Goal: Register for event/course

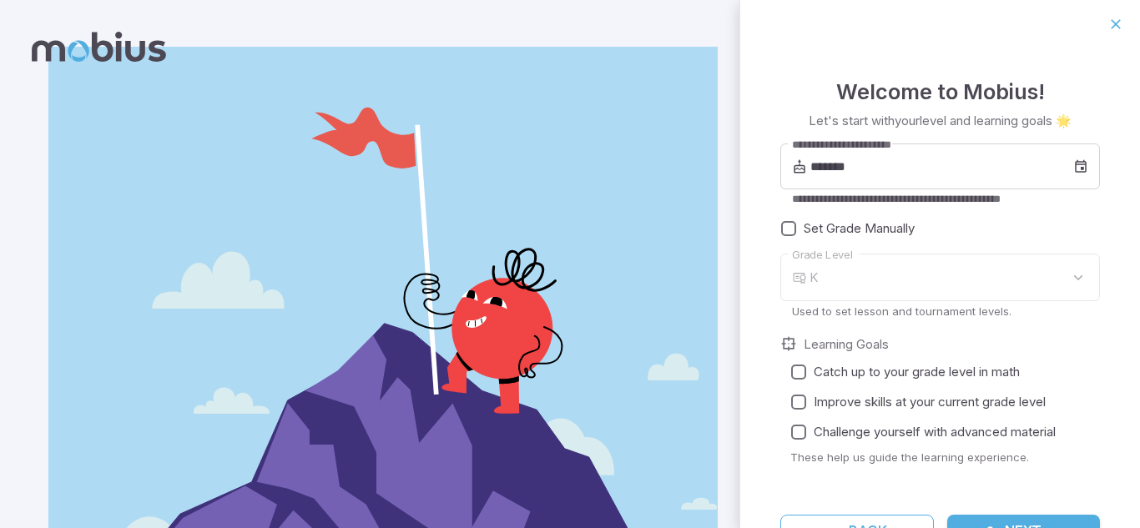
type input "*"
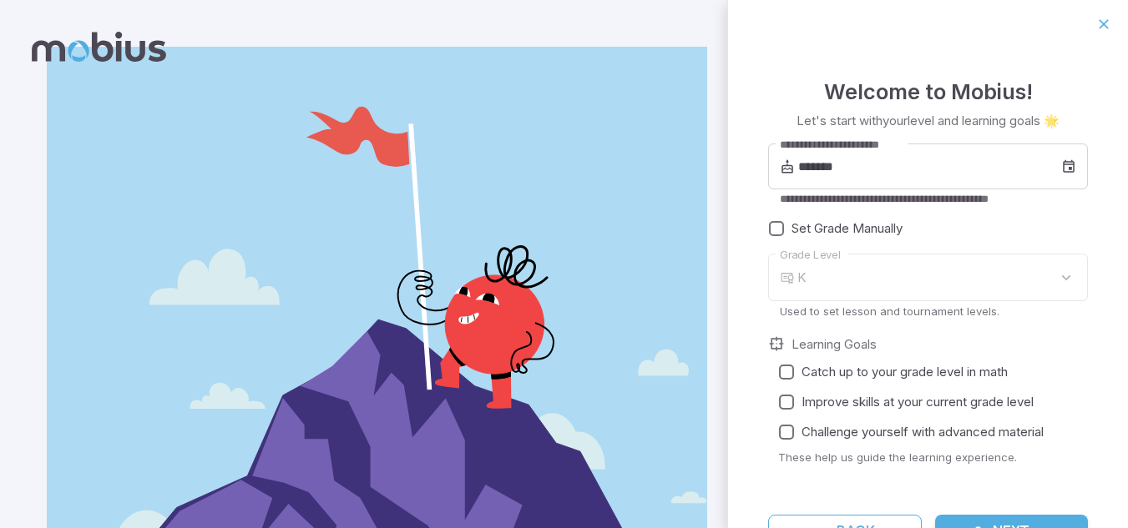
scroll to position [21, 0]
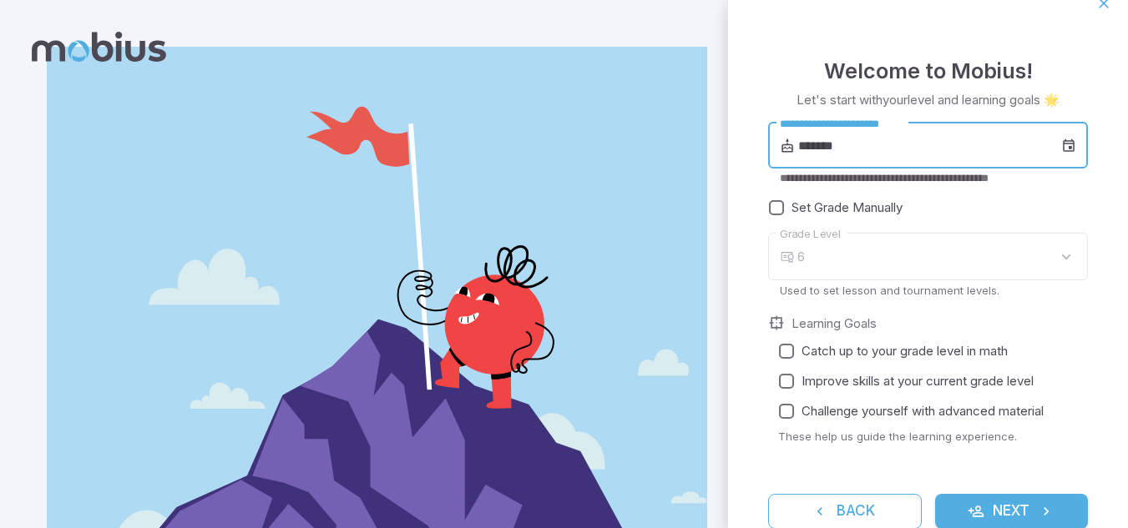
click at [911, 128] on input "*******" at bounding box center [929, 146] width 263 height 47
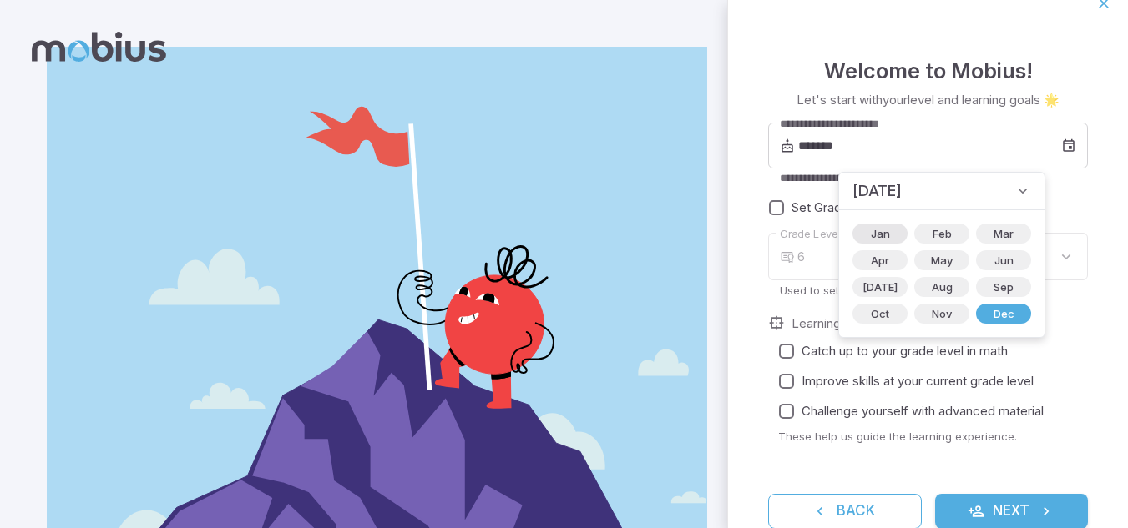
click at [881, 235] on span "Jan" at bounding box center [880, 233] width 39 height 17
type input "*******"
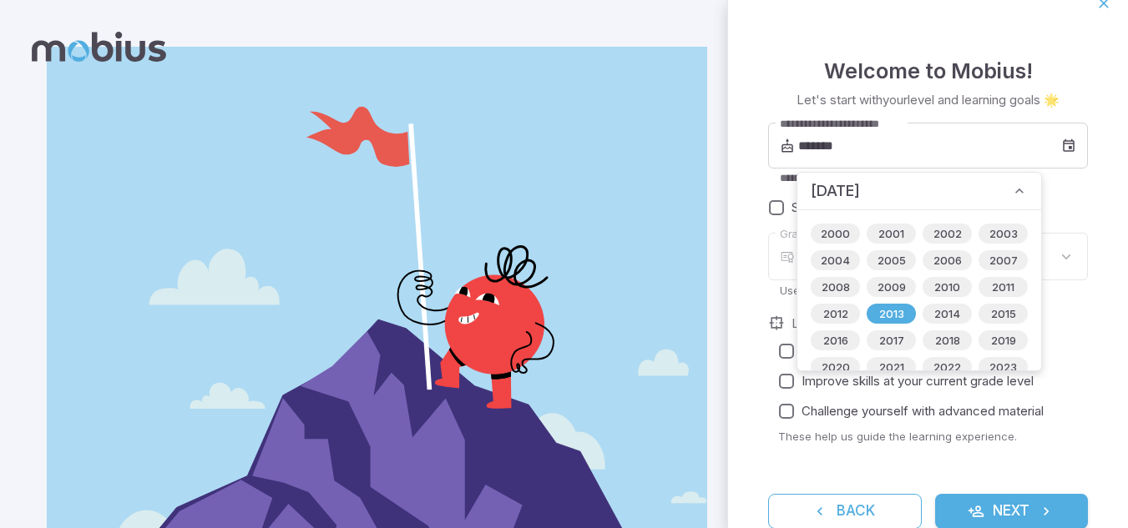
type input "*"
click at [835, 235] on span "2000" at bounding box center [834, 233] width 49 height 17
type input "*******"
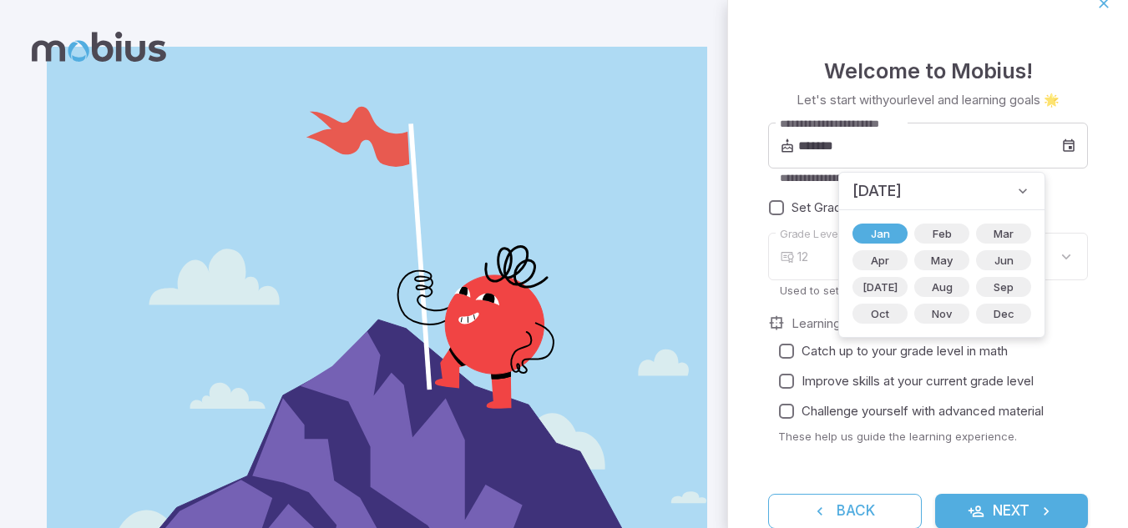
click at [1014, 197] on icon at bounding box center [1022, 191] width 17 height 17
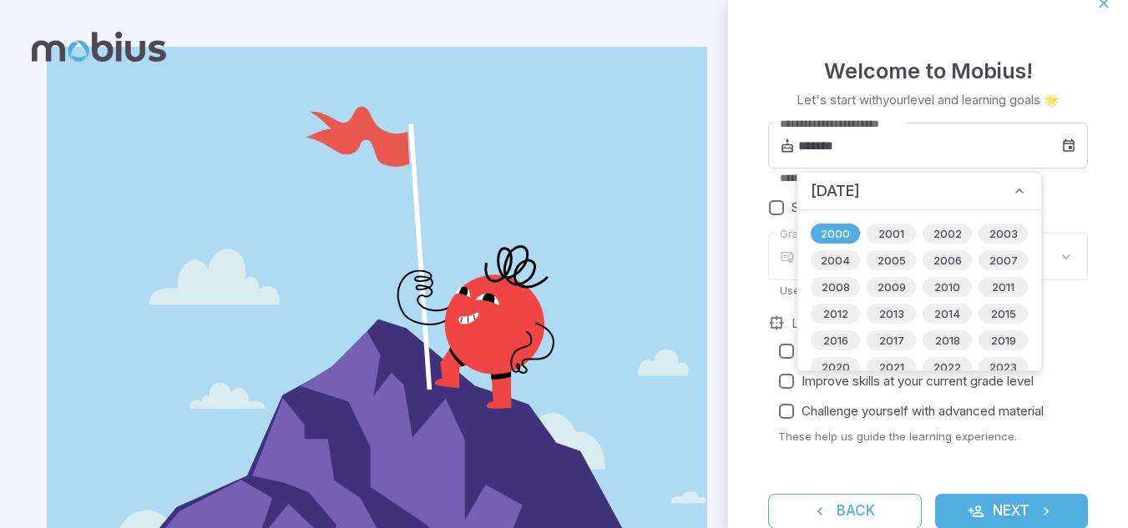
click at [1061, 196] on label "Set Grade Manually" at bounding box center [917, 208] width 313 height 30
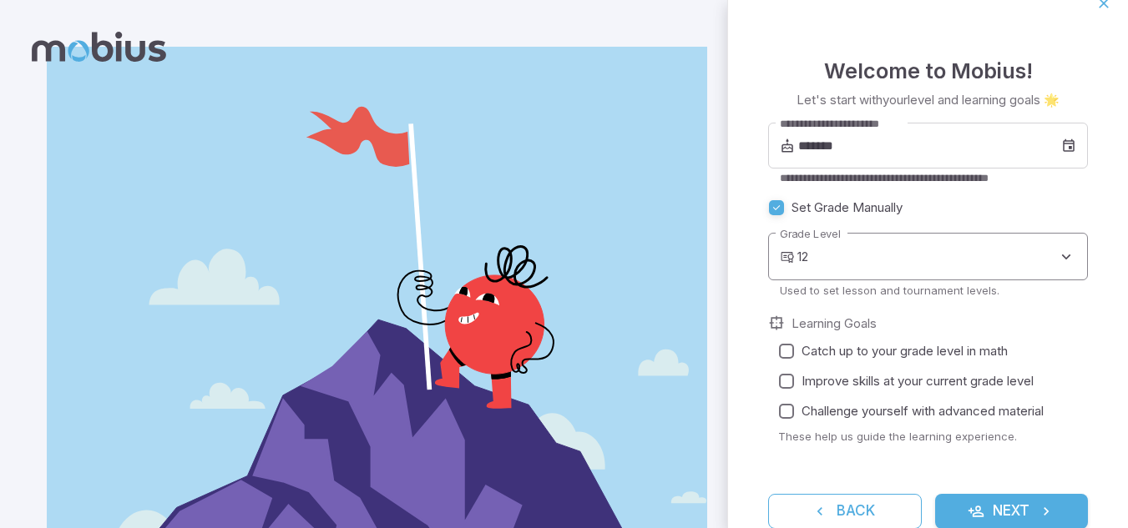
click at [823, 244] on body "**********" at bounding box center [564, 315] width 1128 height 631
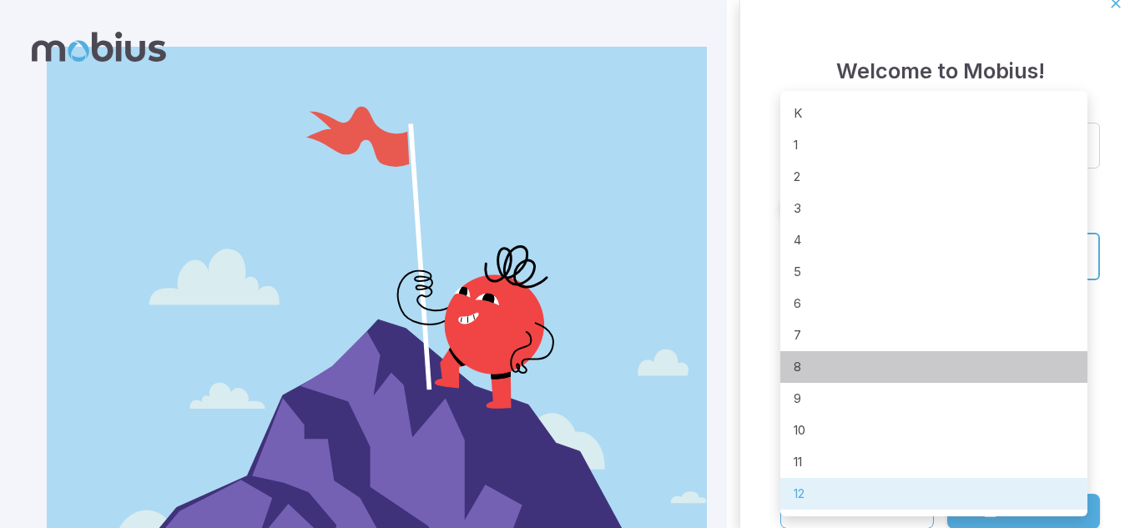
click at [833, 369] on li "8" at bounding box center [933, 367] width 307 height 32
type input "*"
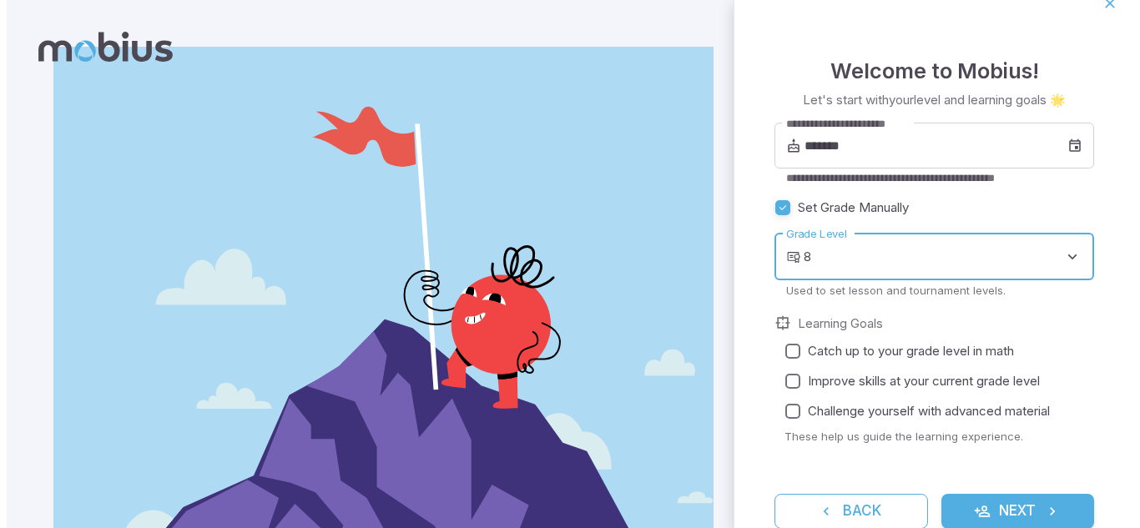
scroll to position [48, 0]
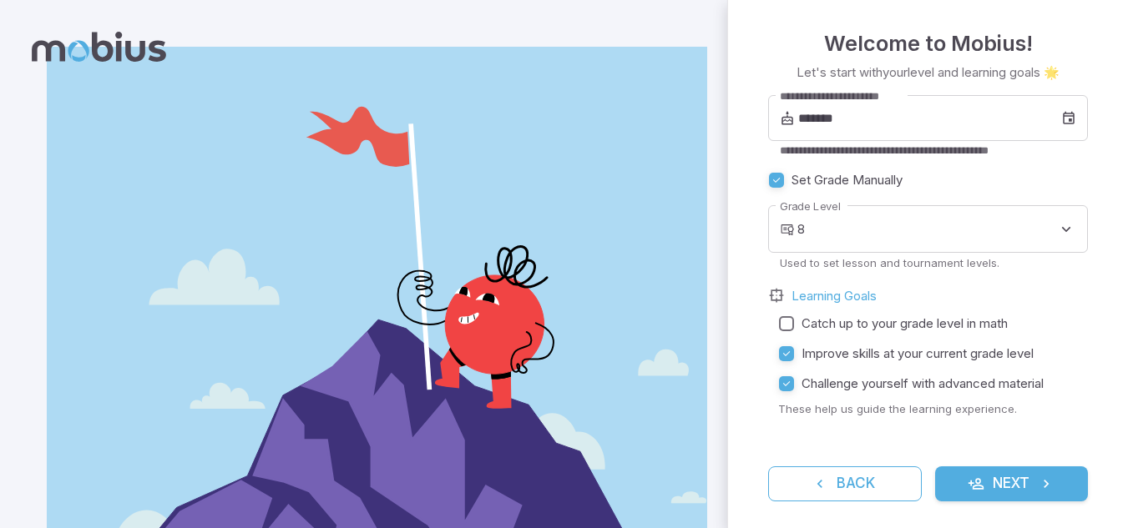
click at [967, 491] on icon "submit" at bounding box center [975, 484] width 17 height 17
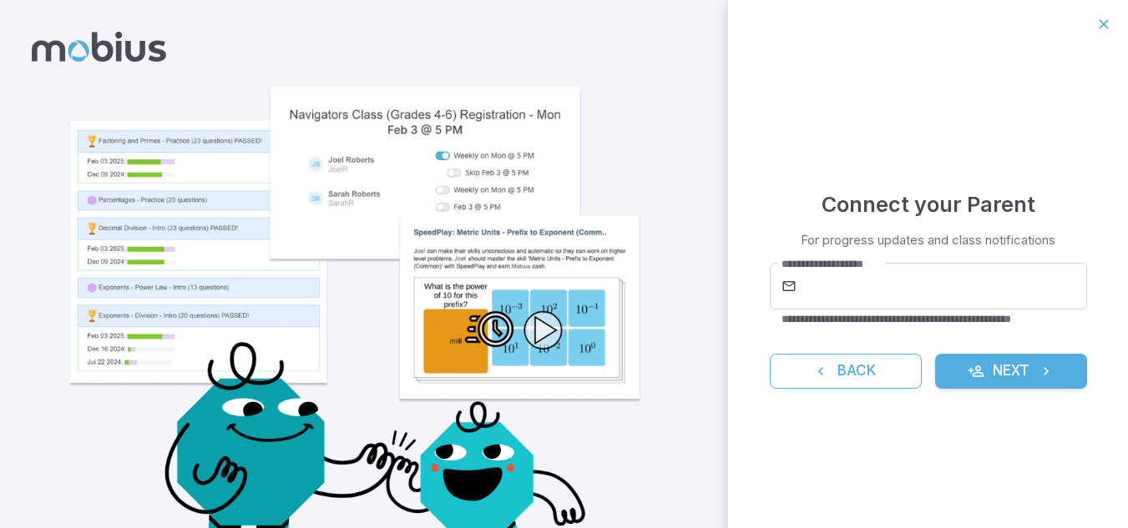
scroll to position [0, 0]
click at [961, 357] on button "Next" at bounding box center [1011, 371] width 152 height 35
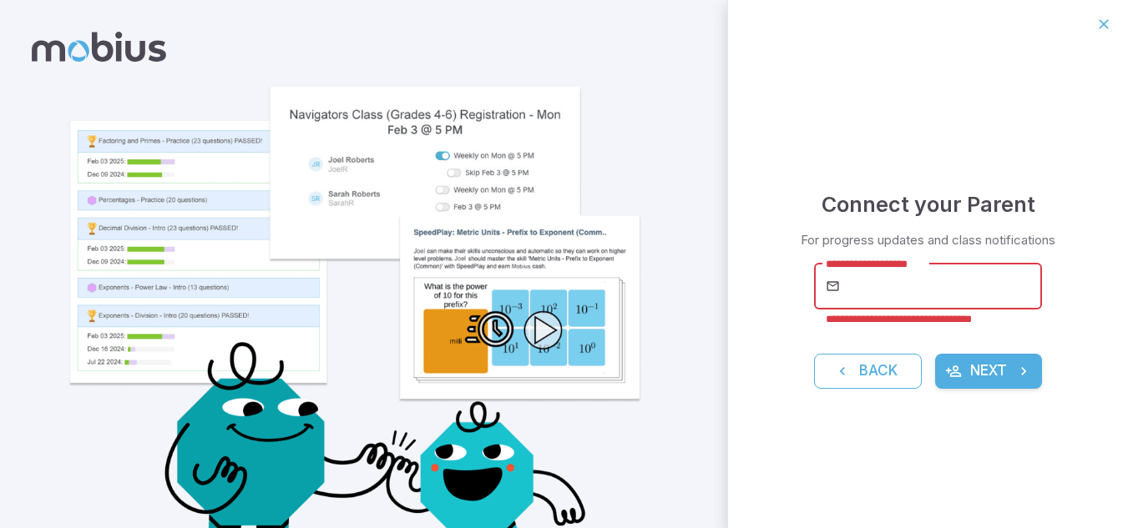
click at [889, 305] on input "**********" at bounding box center [942, 286] width 199 height 47
type input "**********"
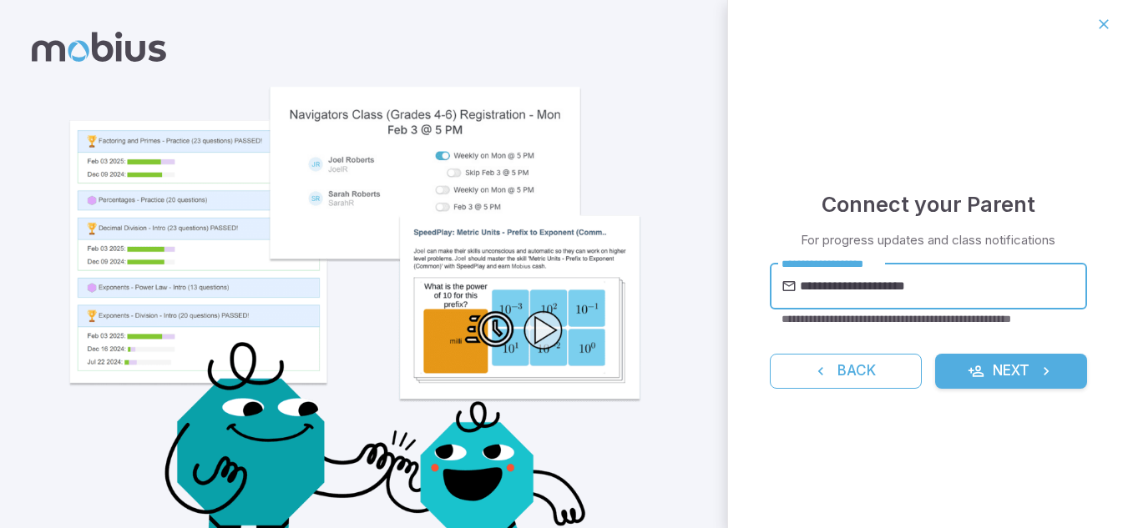
click at [984, 361] on button "Next" at bounding box center [1011, 371] width 152 height 35
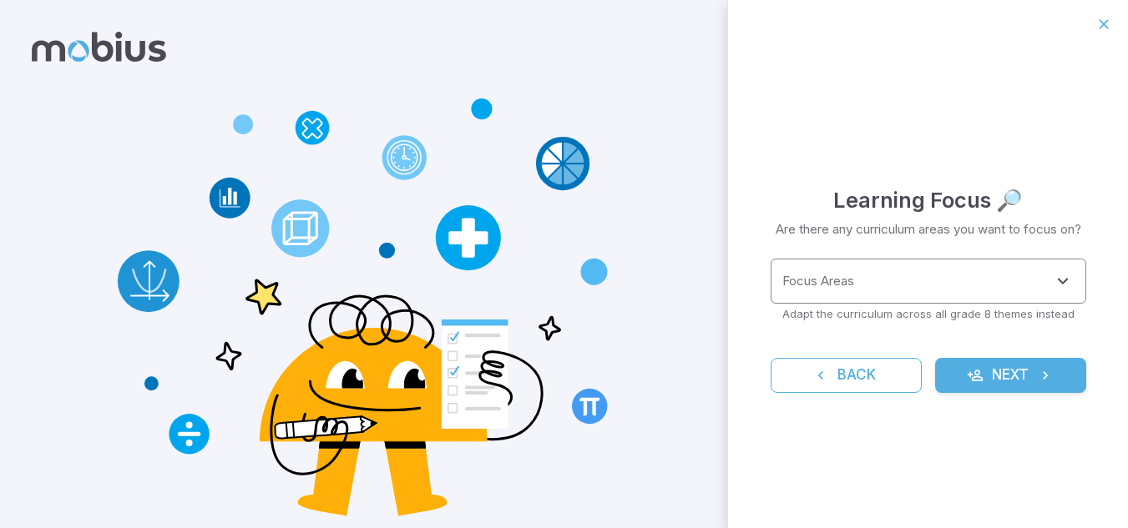
click at [921, 291] on input "Focus Areas" at bounding box center [915, 281] width 275 height 31
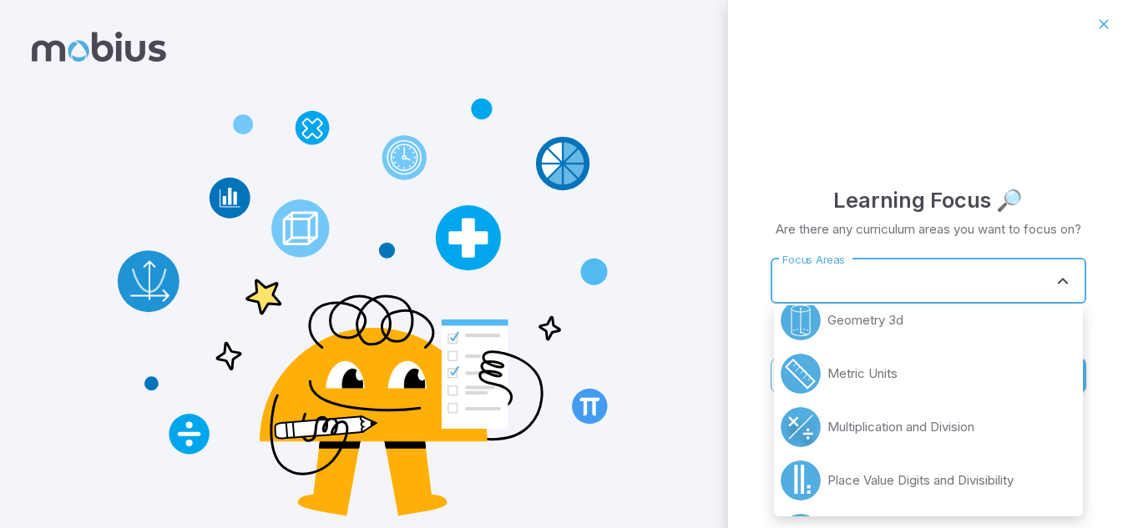
scroll to position [415, 0]
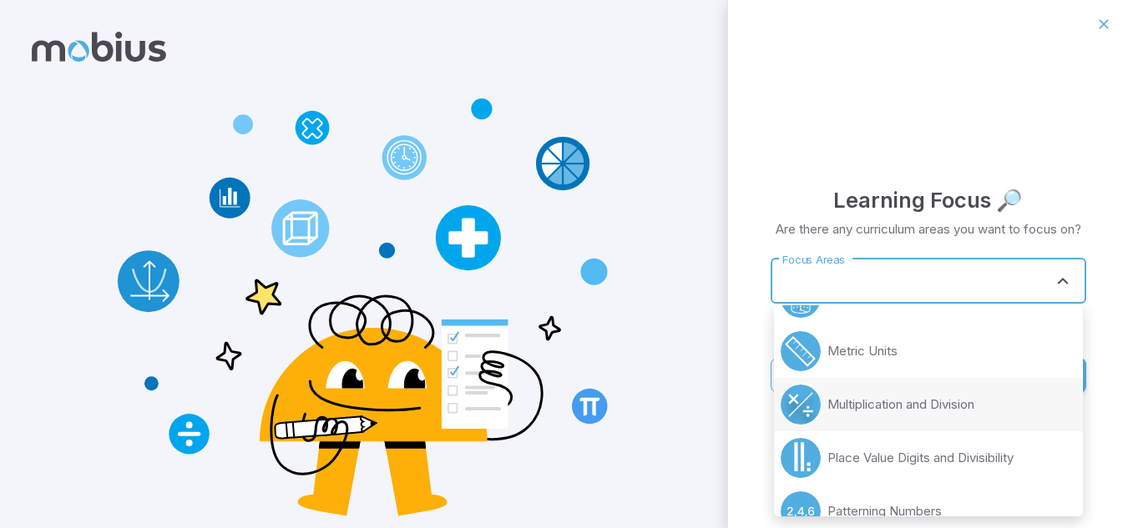
click at [991, 401] on li "Multiplication and Division" at bounding box center [928, 404] width 309 height 53
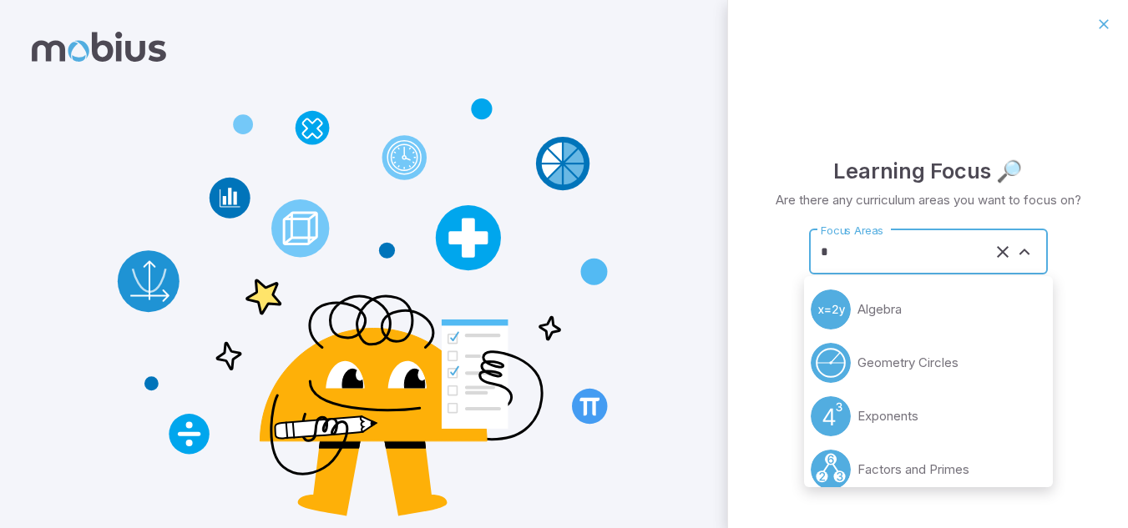
type input "**"
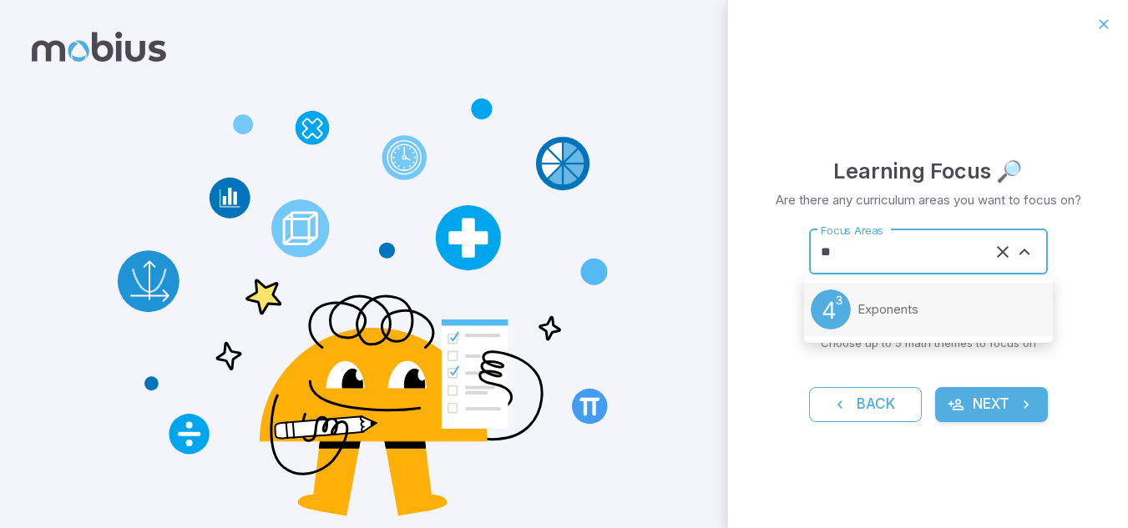
click at [923, 306] on li "Exponents" at bounding box center [928, 309] width 249 height 53
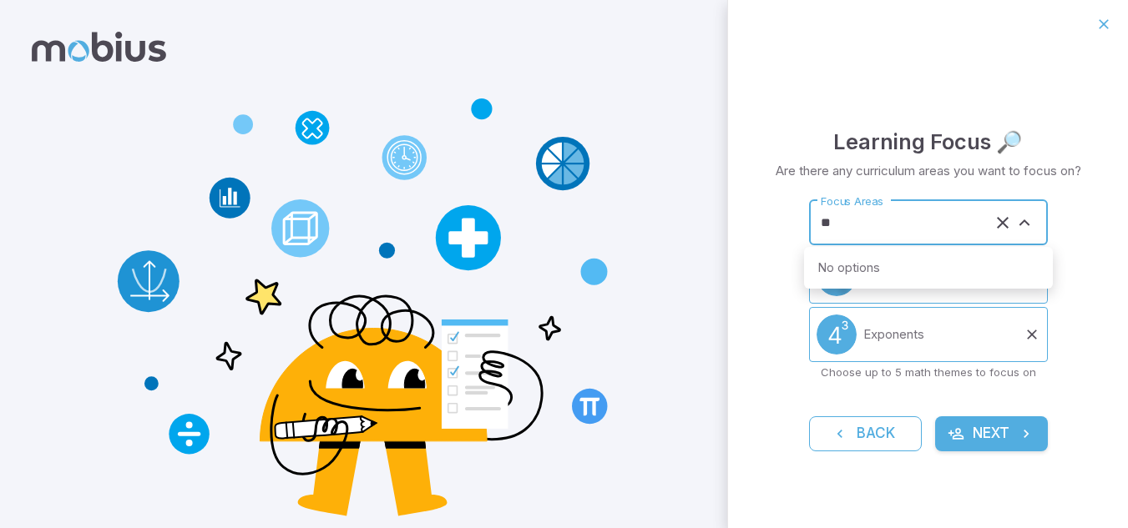
type input "*"
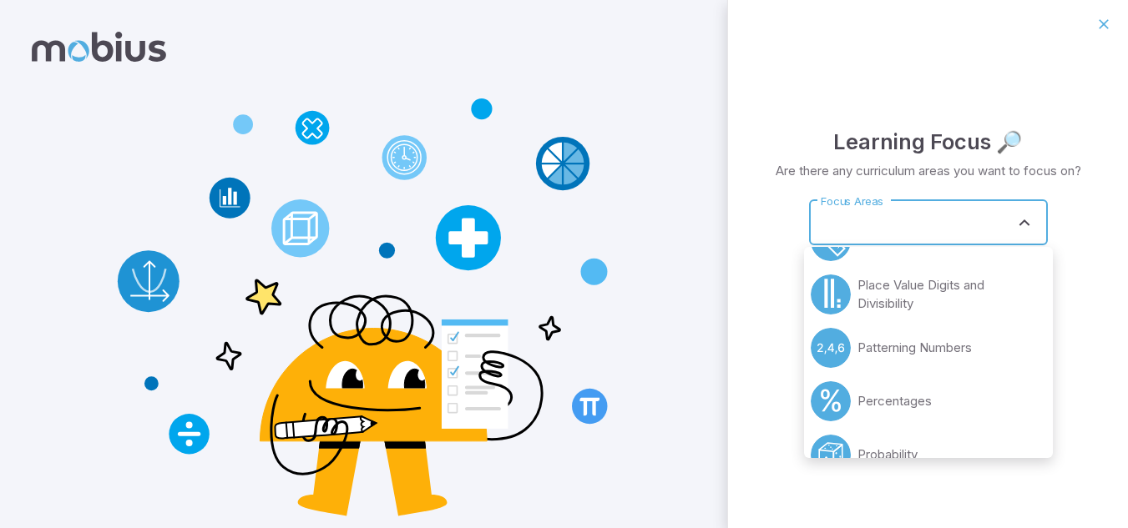
scroll to position [414, 0]
click at [949, 340] on p "Patterning Numbers" at bounding box center [914, 347] width 114 height 18
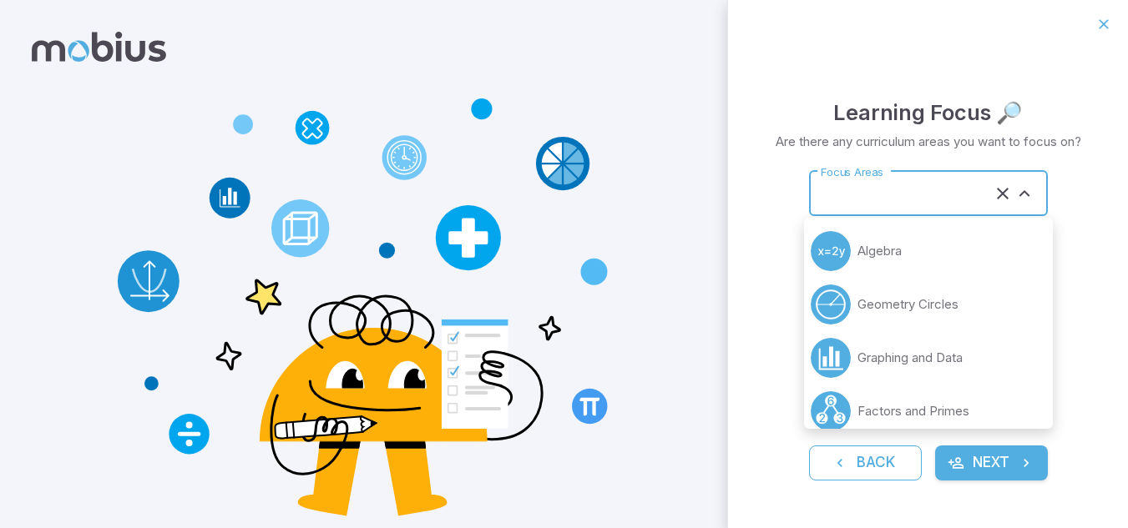
click at [921, 204] on input "Focus Areas" at bounding box center [904, 194] width 177 height 31
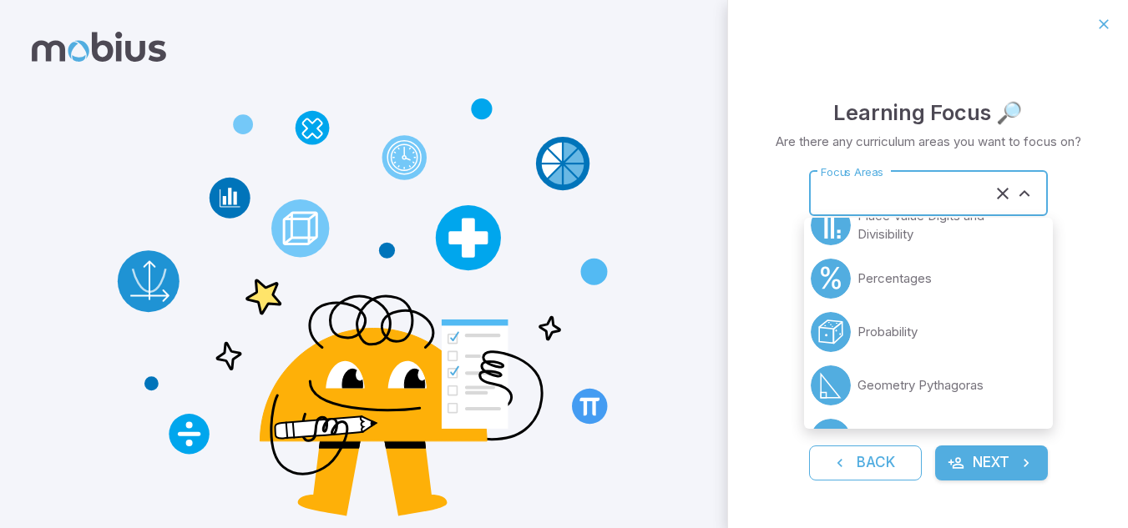
scroll to position [455, 0]
click at [916, 270] on p "Percentages" at bounding box center [894, 277] width 74 height 18
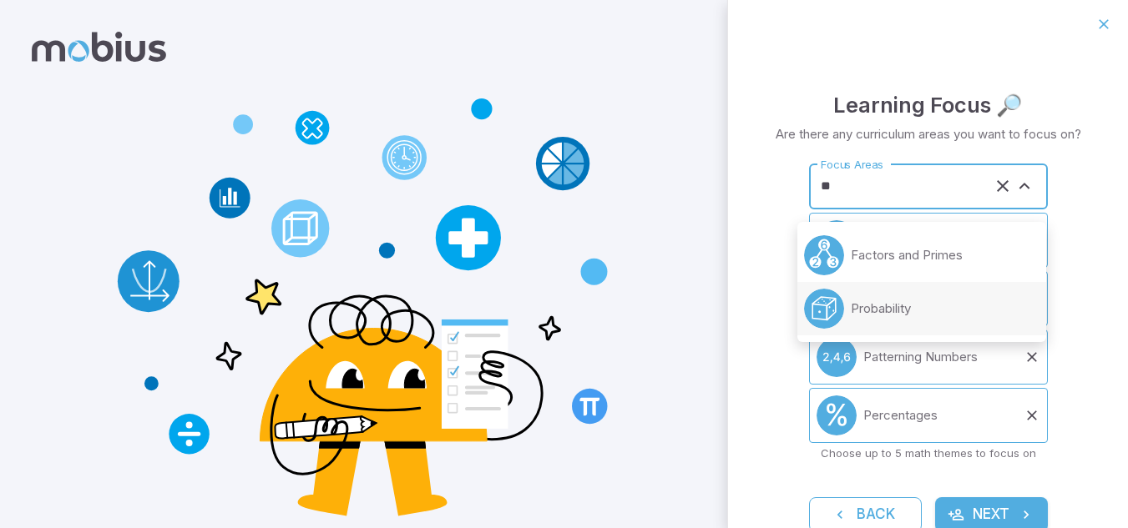
click at [847, 305] on li "Probability" at bounding box center [921, 308] width 249 height 53
type input "**********"
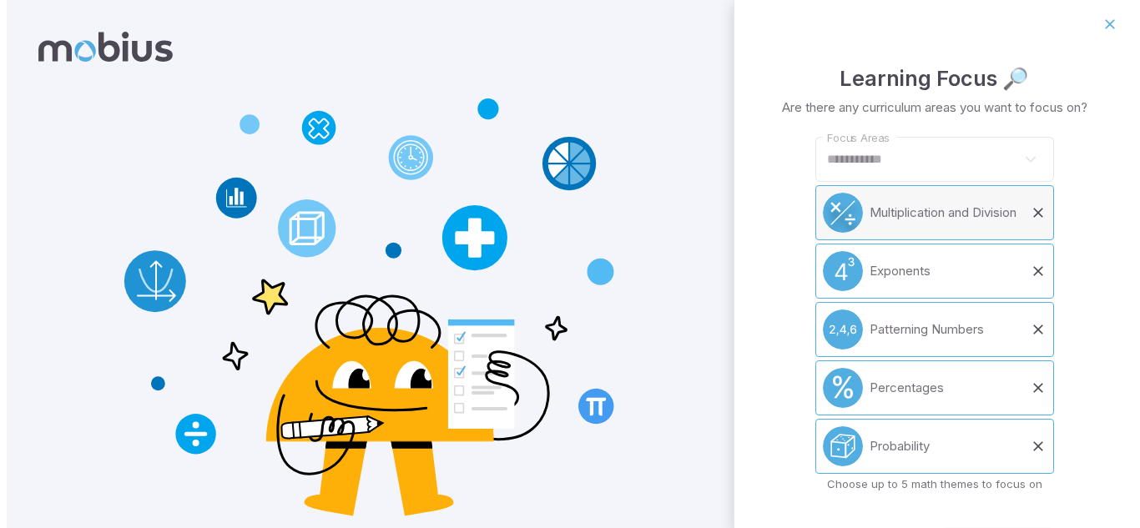
scroll to position [48, 0]
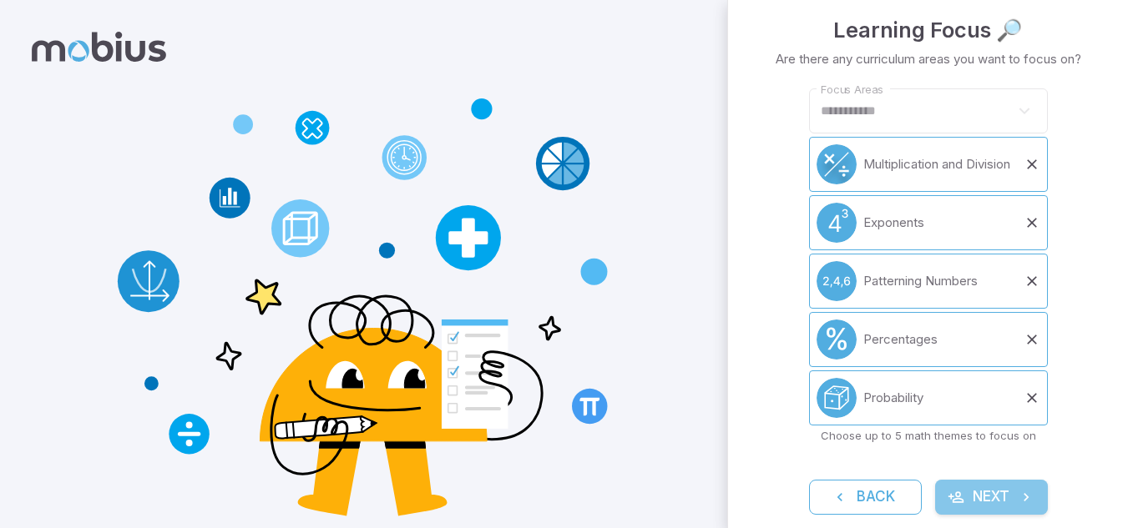
click at [1004, 500] on button "Next" at bounding box center [991, 497] width 113 height 35
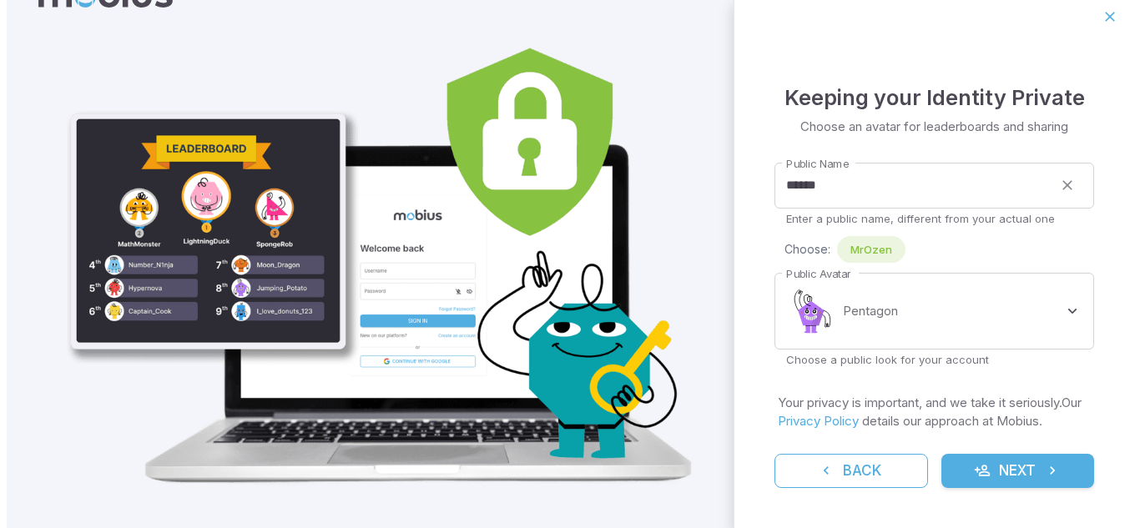
scroll to position [79, 0]
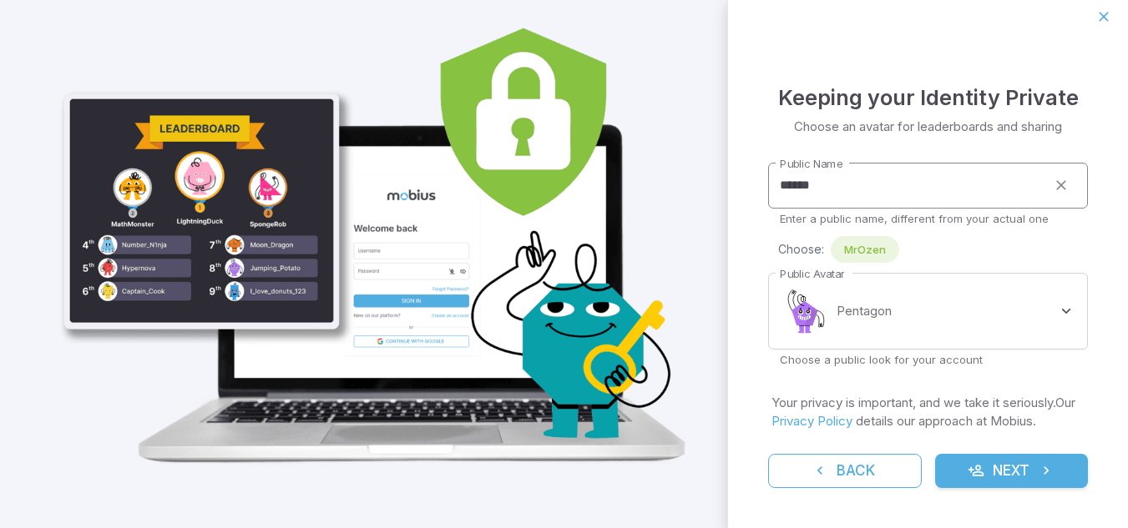
click at [803, 184] on input "******" at bounding box center [907, 186] width 278 height 46
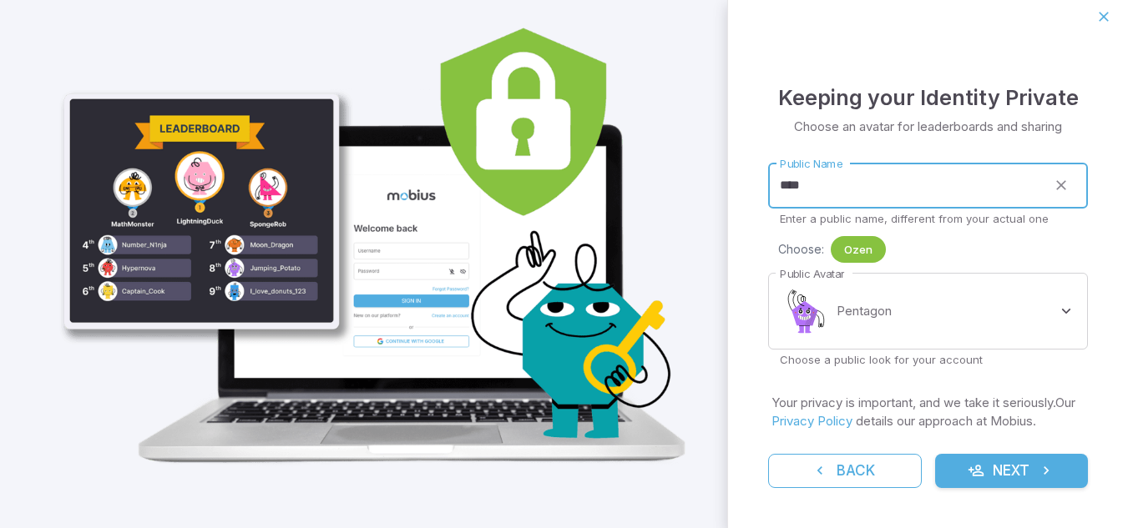
type input "****"
click at [862, 250] on span "Ozen" at bounding box center [857, 249] width 55 height 17
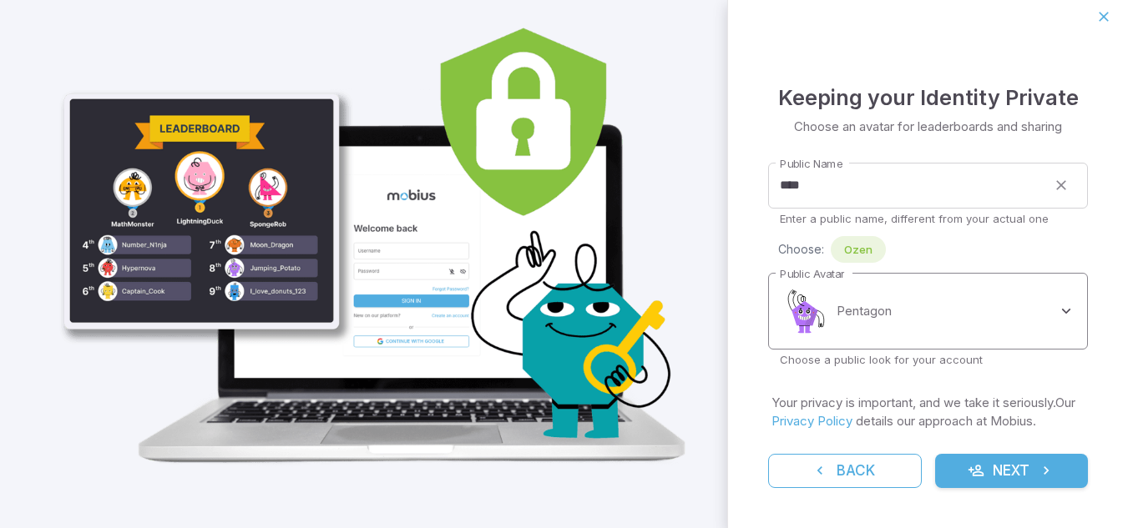
click at [919, 291] on body "**********" at bounding box center [564, 227] width 1128 height 603
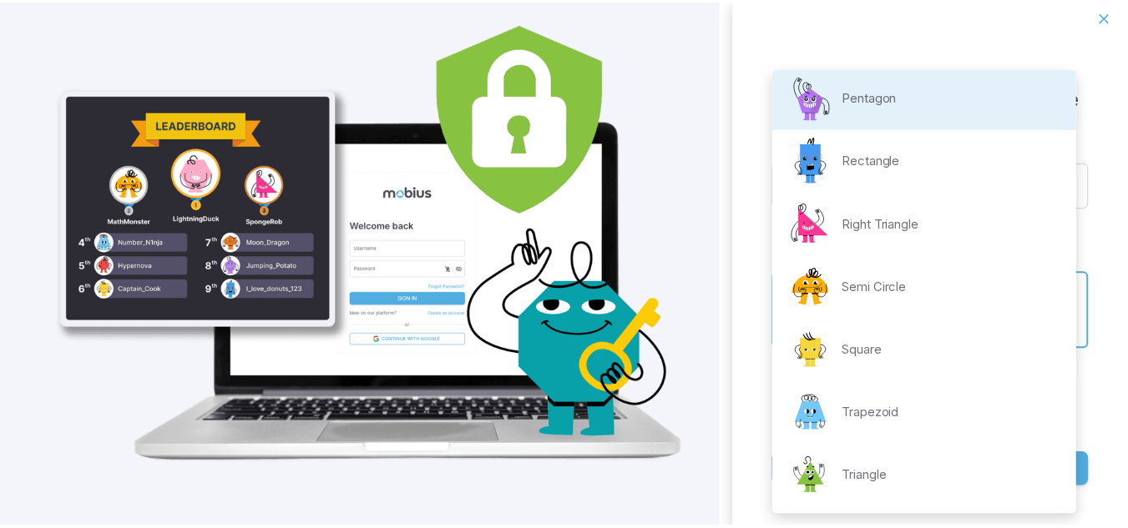
scroll to position [240, 0]
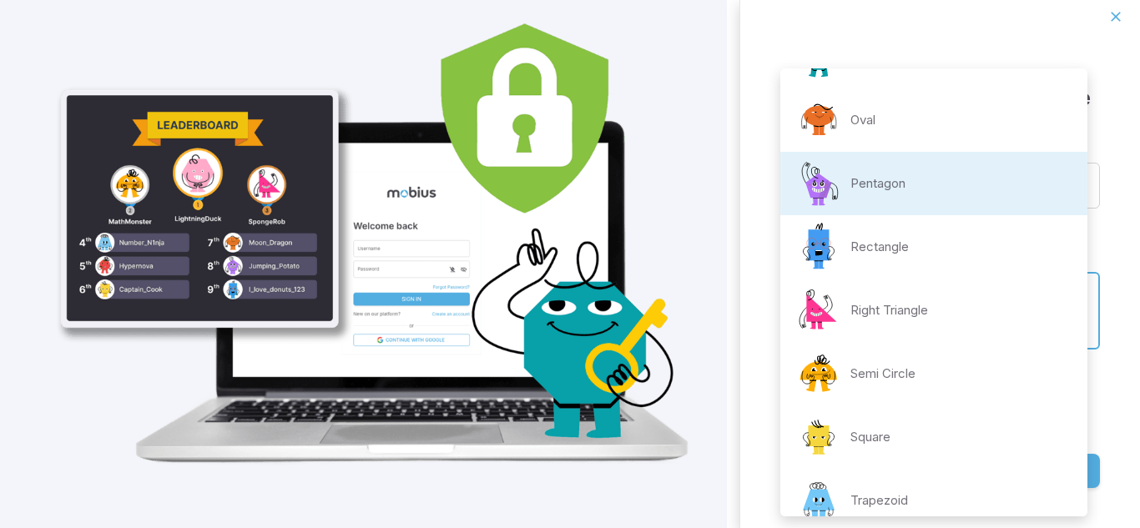
click at [872, 127] on p "Oval" at bounding box center [863, 120] width 25 height 18
type input "**********"
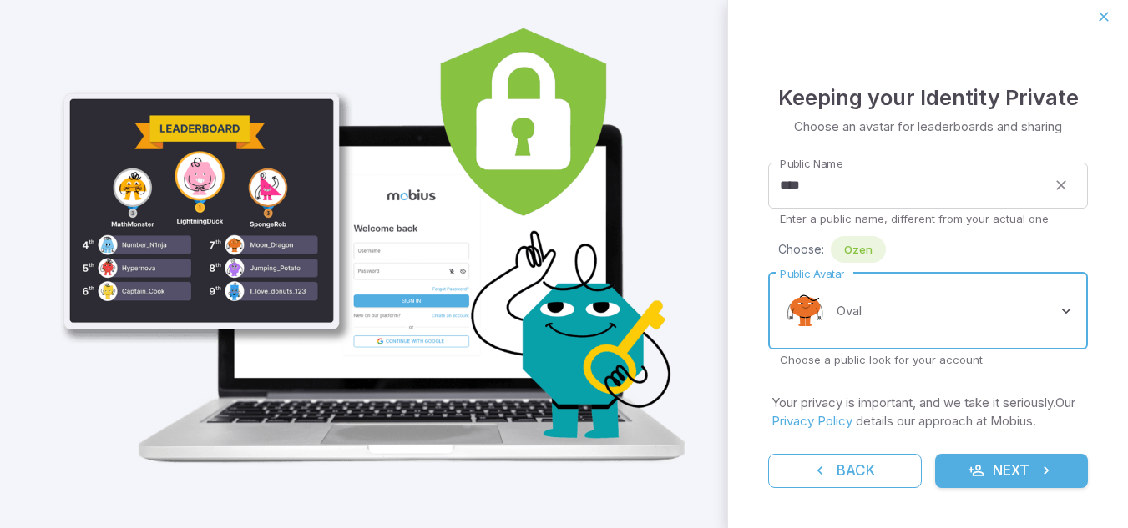
click at [988, 473] on button "Next" at bounding box center [1012, 471] width 154 height 35
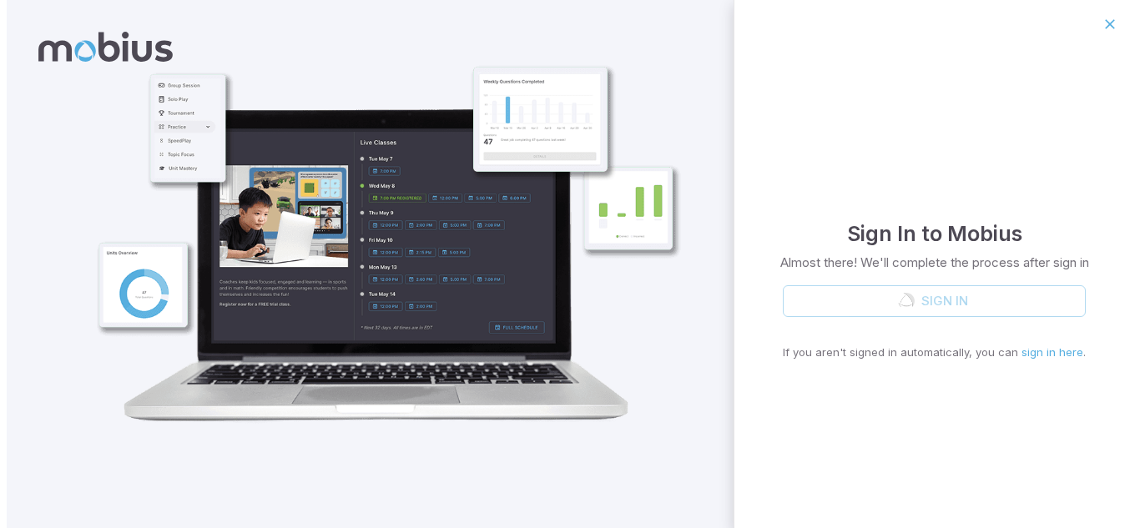
scroll to position [0, 0]
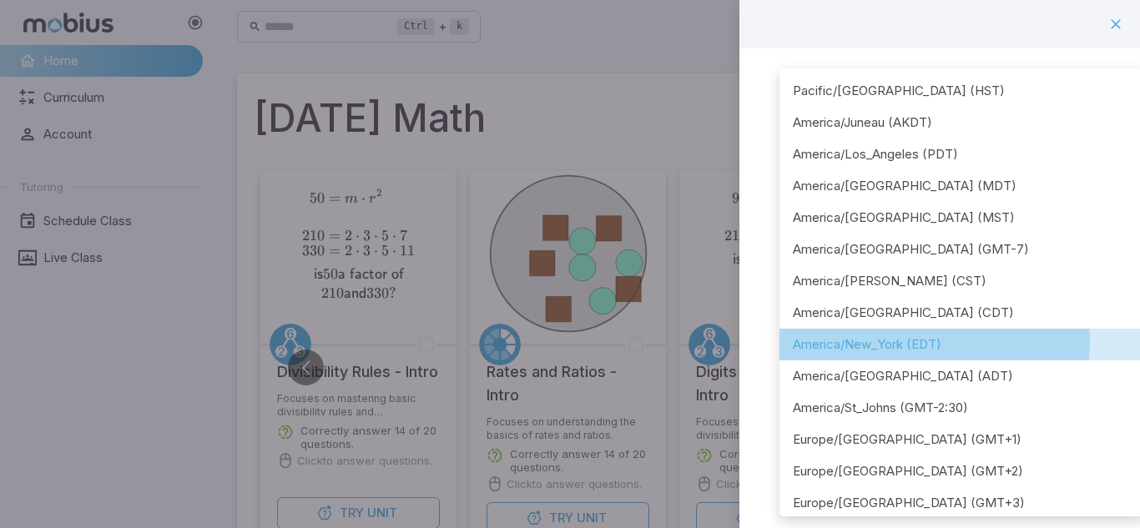
click at [915, 341] on li "America/New_York (EDT)" at bounding box center [963, 345] width 366 height 32
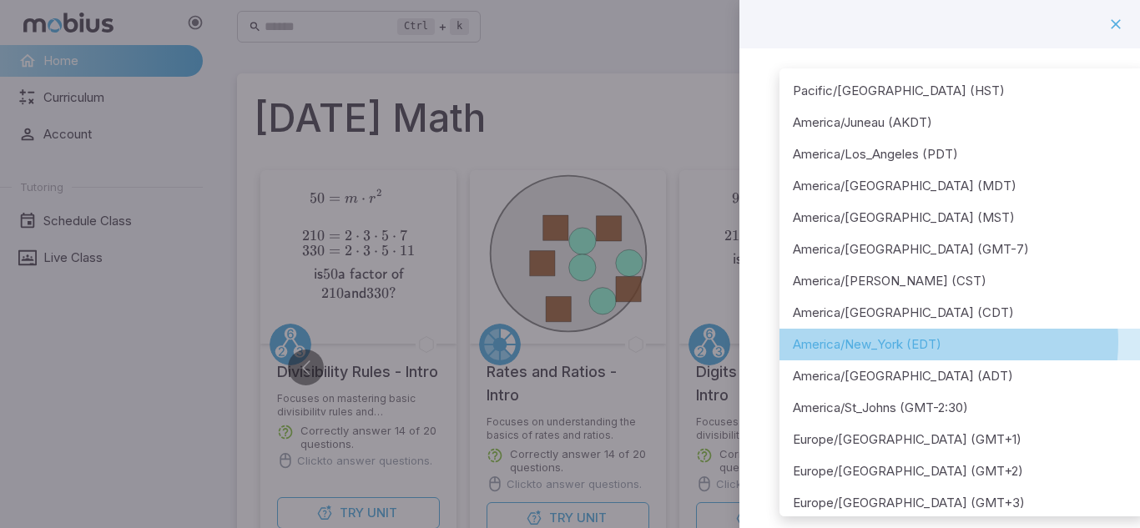
click at [948, 342] on li "America/New_York (EDT)" at bounding box center [963, 345] width 366 height 32
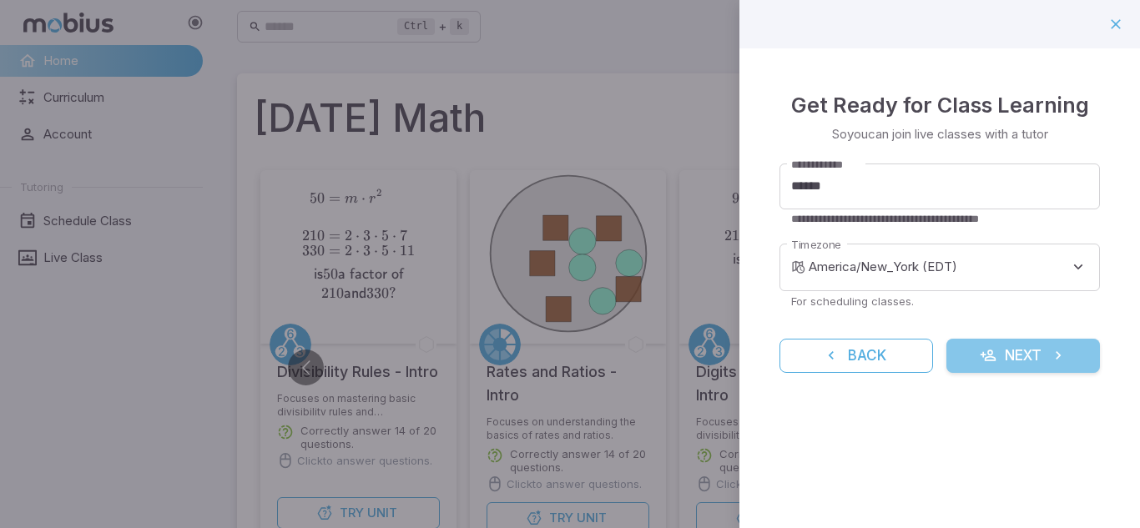
click at [1022, 353] on button "Next" at bounding box center [1024, 356] width 154 height 35
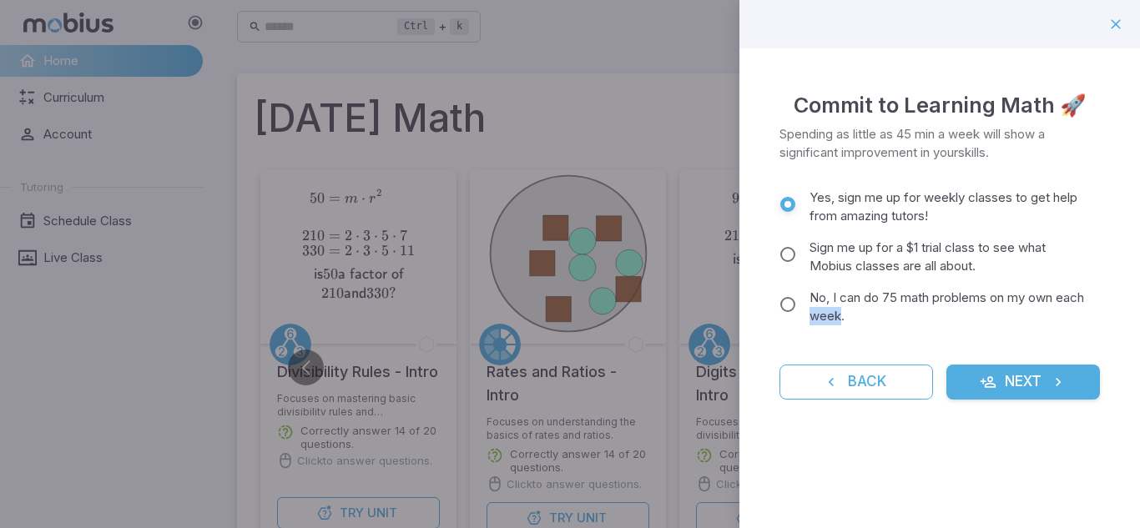
drag, startPoint x: 872, startPoint y: 309, endPoint x: 833, endPoint y: 316, distance: 39.8
click at [833, 316] on span "No, I can do 75 math problems on my own each week." at bounding box center [948, 307] width 277 height 37
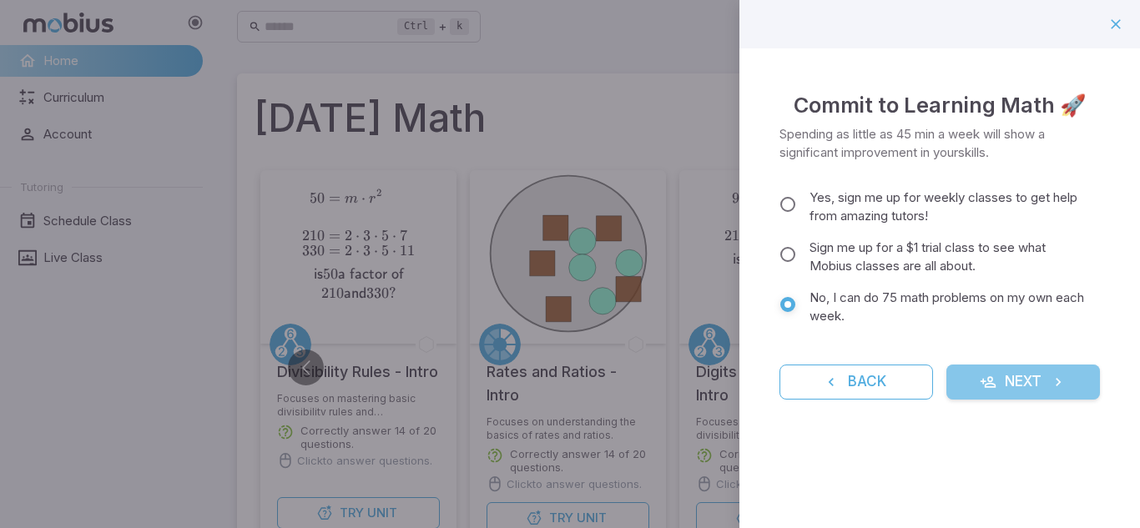
click at [988, 390] on icon "submit" at bounding box center [988, 382] width 17 height 17
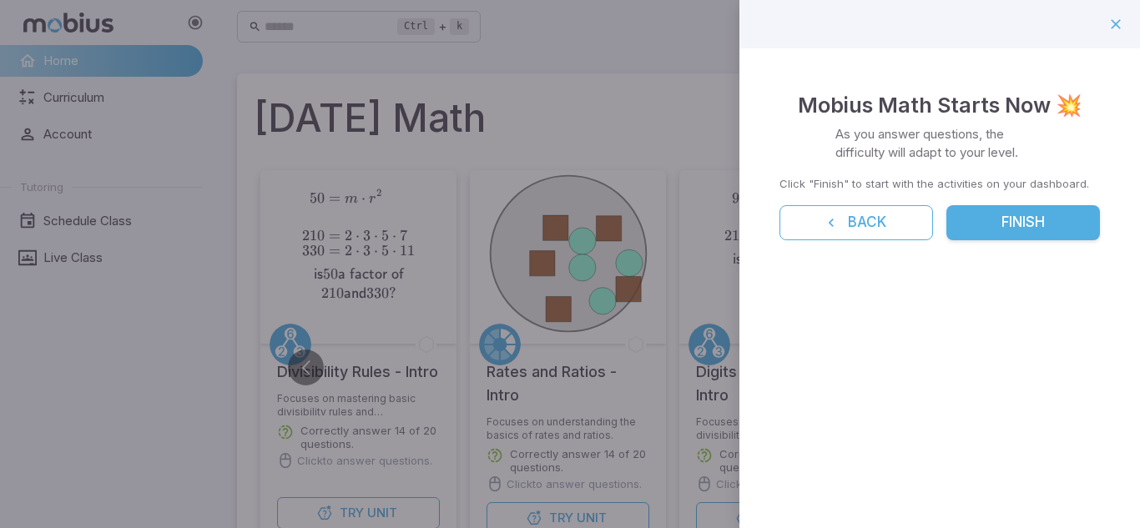
click at [1020, 228] on button "Finish" at bounding box center [1024, 222] width 154 height 35
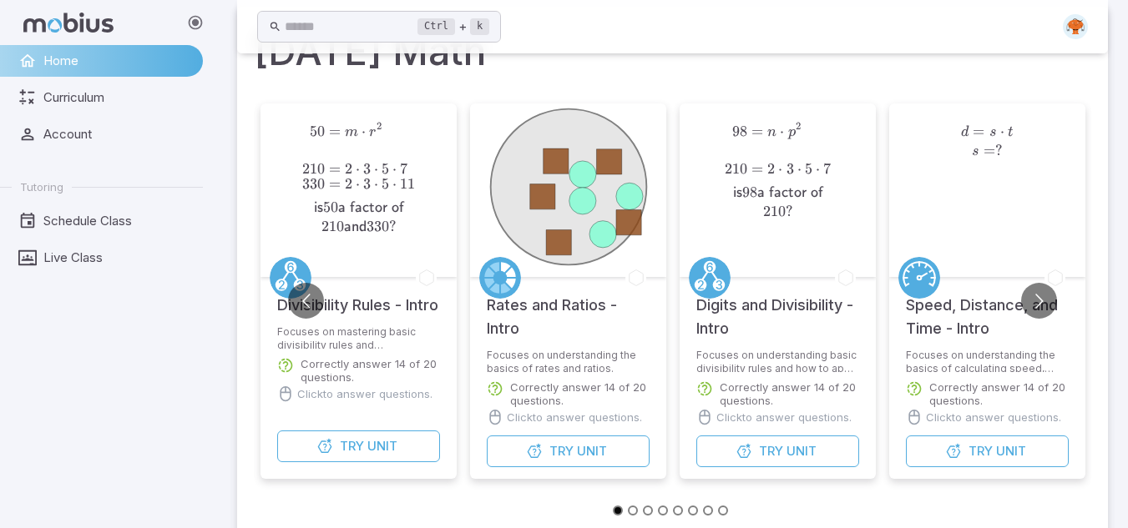
scroll to position [73, 0]
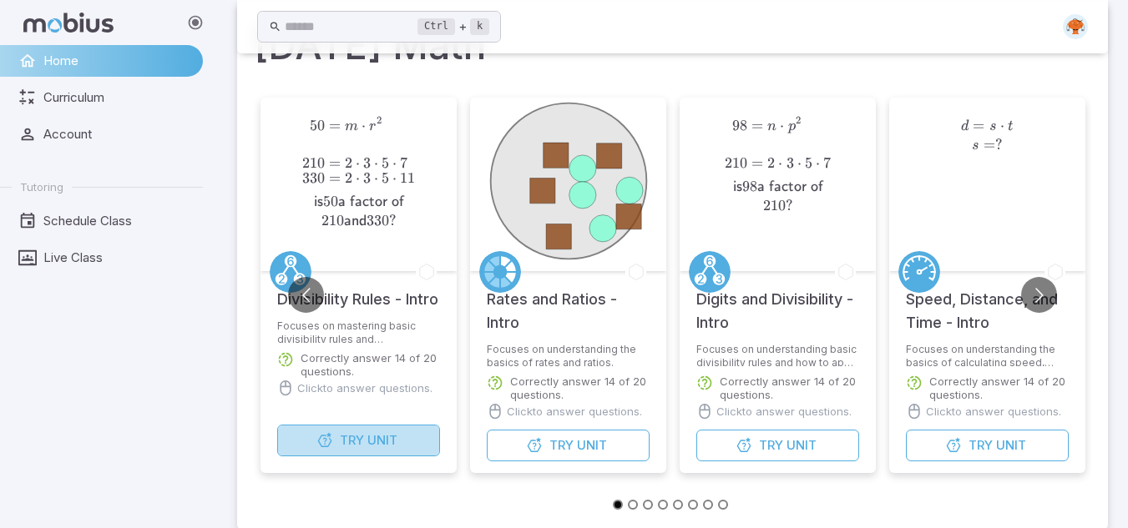
click at [391, 442] on span "Unit" at bounding box center [382, 441] width 30 height 18
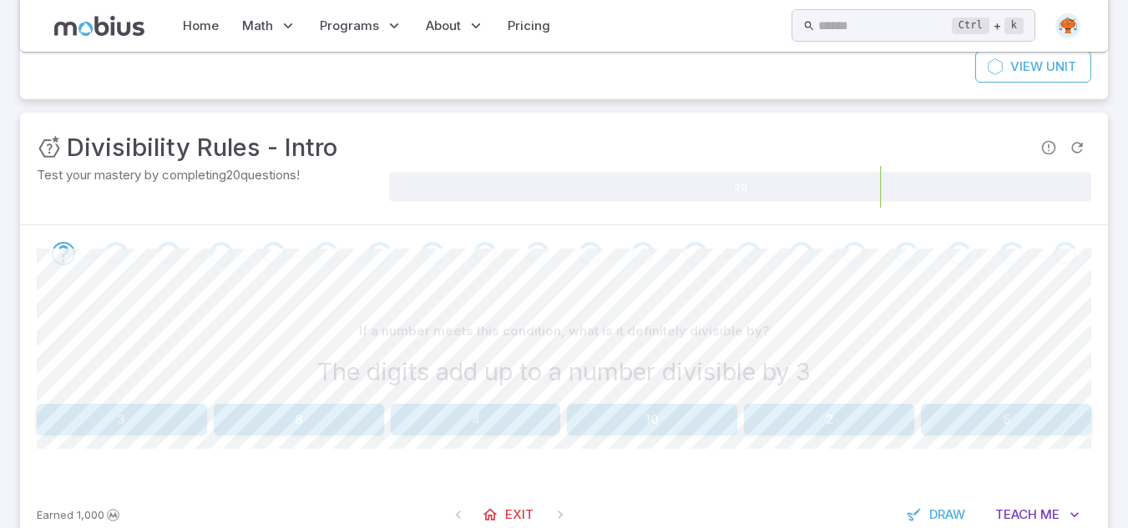
scroll to position [195, 0]
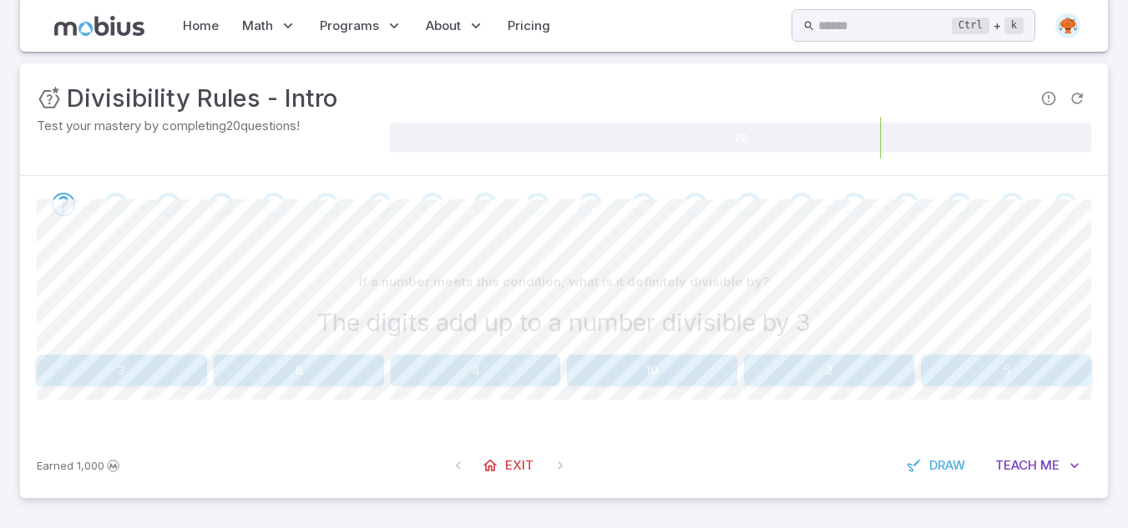
click at [740, 326] on h3 "The digits add up to a number divisible by 3" at bounding box center [563, 323] width 493 height 37
copy h3 "divisible"
click at [149, 374] on button "3" at bounding box center [122, 371] width 170 height 32
click at [312, 375] on button "10" at bounding box center [299, 371] width 170 height 32
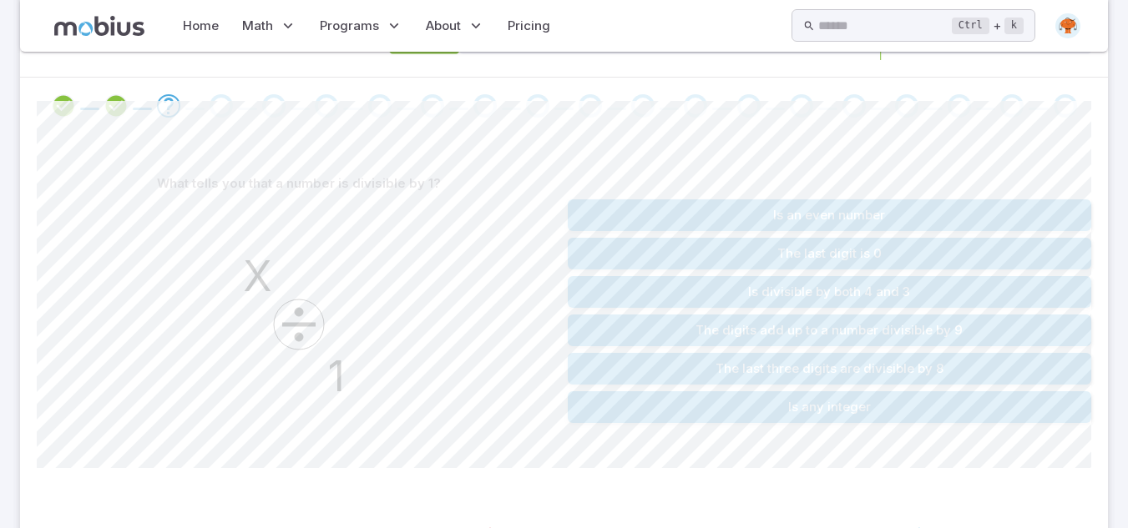
scroll to position [362, 0]
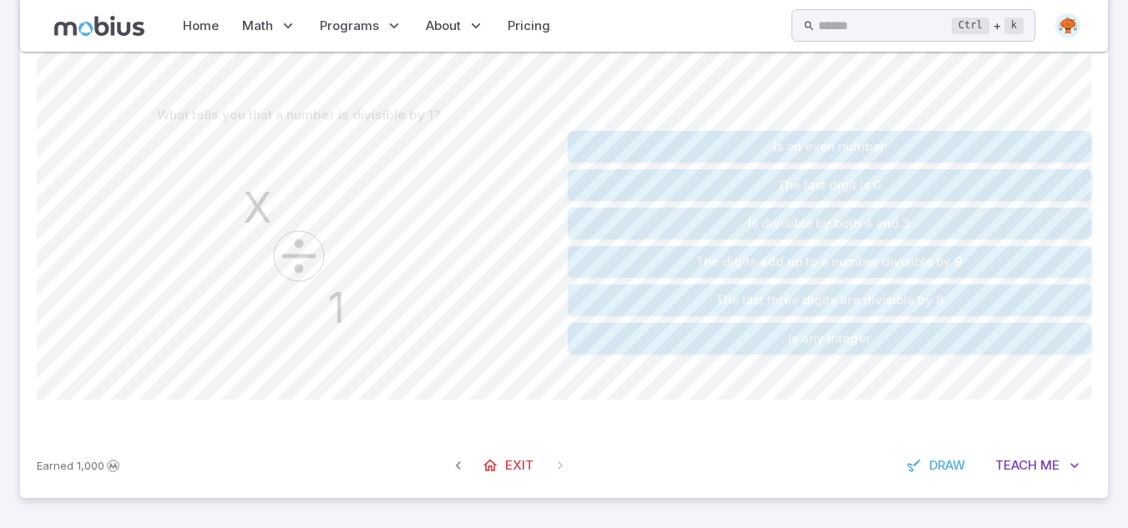
click at [769, 340] on button "Is any integer" at bounding box center [830, 339] width 524 height 32
click at [817, 187] on button "The last digit is 0" at bounding box center [830, 185] width 524 height 32
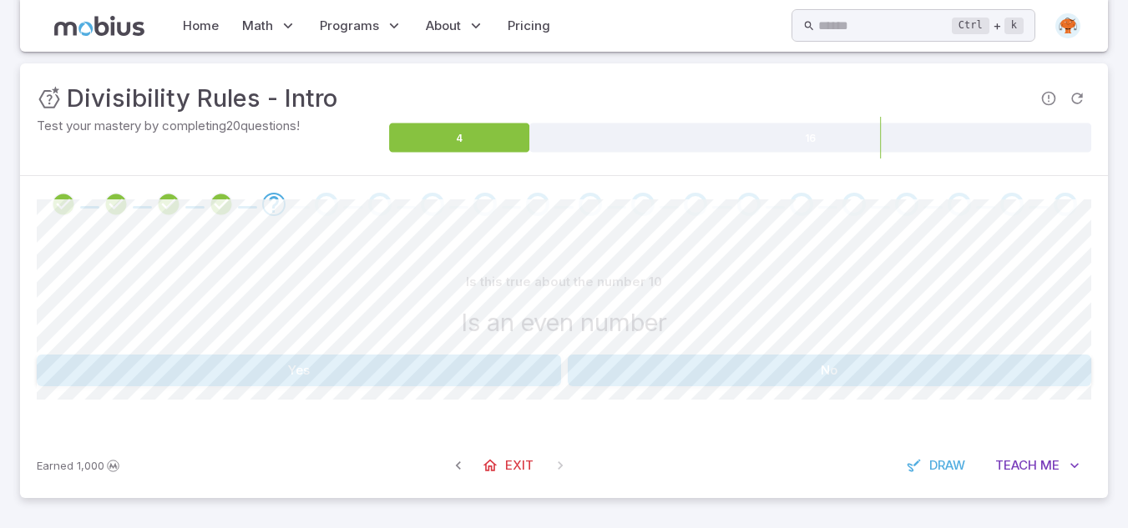
scroll to position [195, 0]
click at [660, 362] on button "No" at bounding box center [830, 371] width 524 height 32
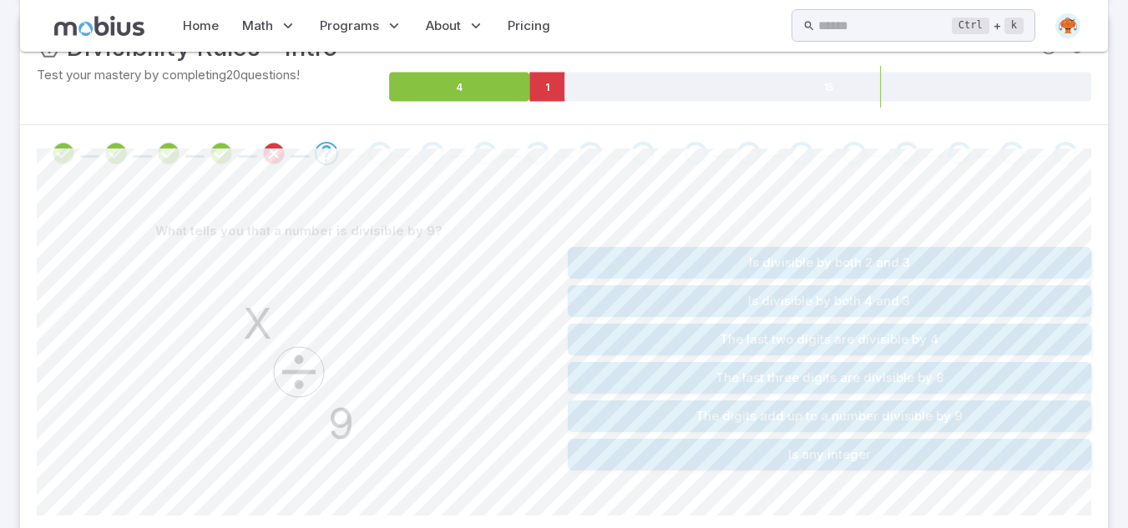
scroll to position [260, 0]
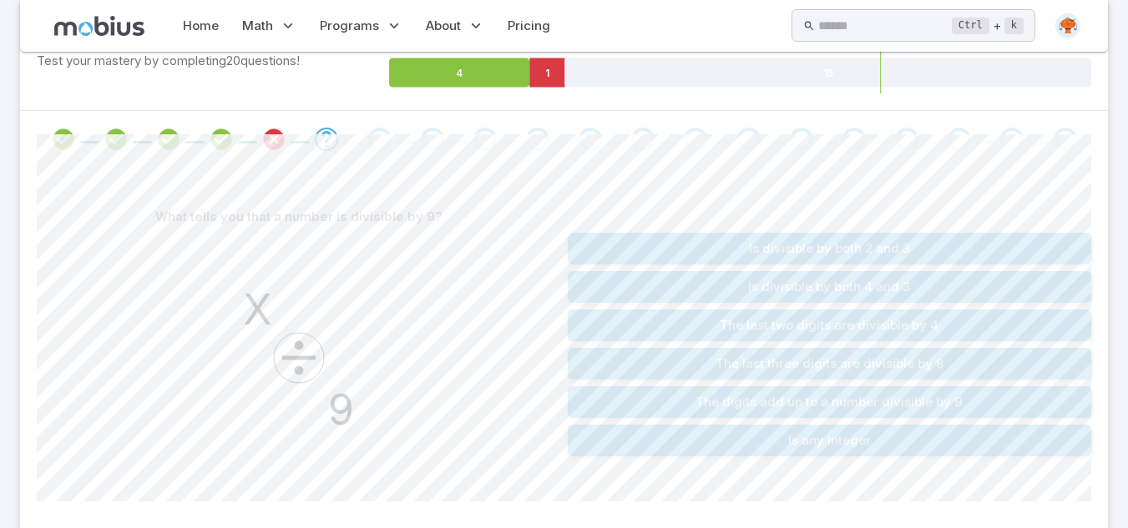
click at [965, 396] on button "The digits add up to a number divisible by 9" at bounding box center [830, 402] width 524 height 32
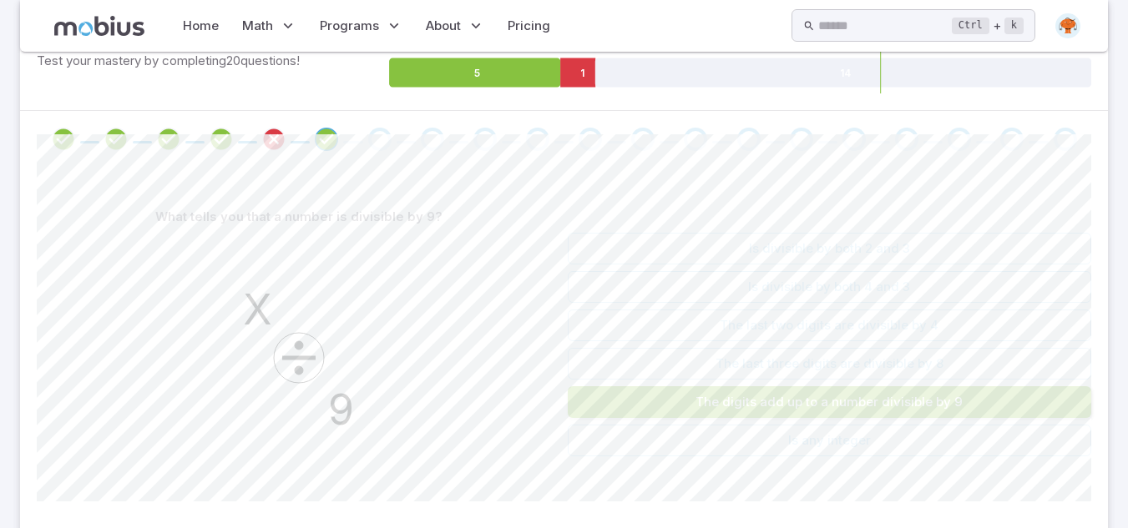
scroll to position [195, 0]
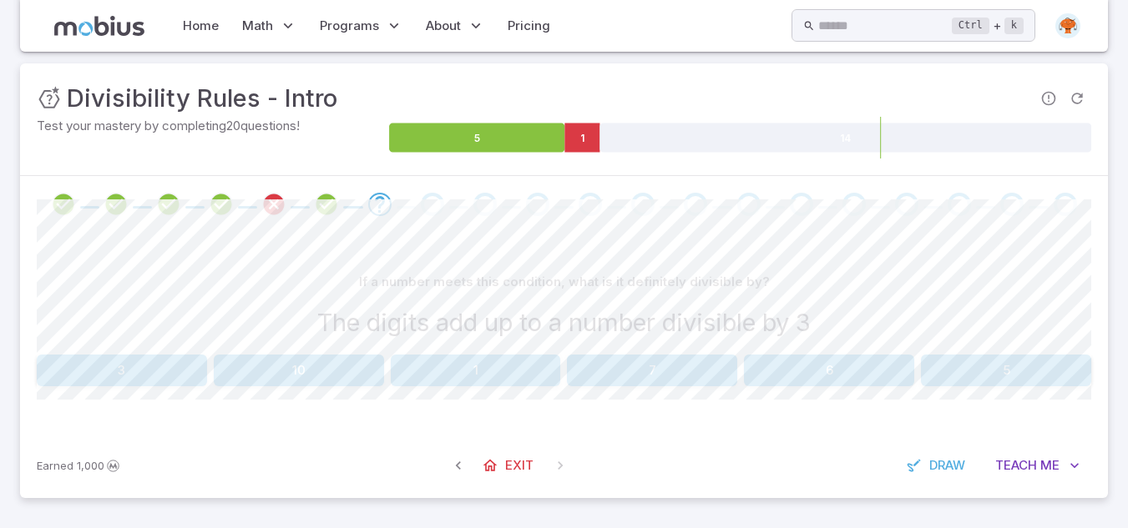
click at [824, 378] on button "6" at bounding box center [829, 371] width 170 height 32
click at [177, 361] on button "2" at bounding box center [122, 371] width 170 height 32
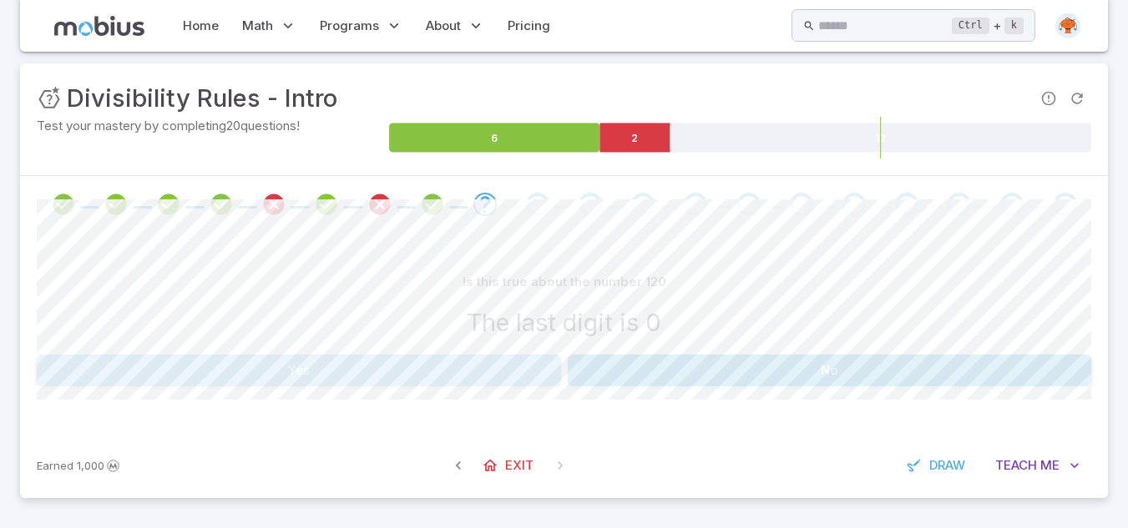
click at [374, 366] on button "Yes" at bounding box center [299, 371] width 524 height 32
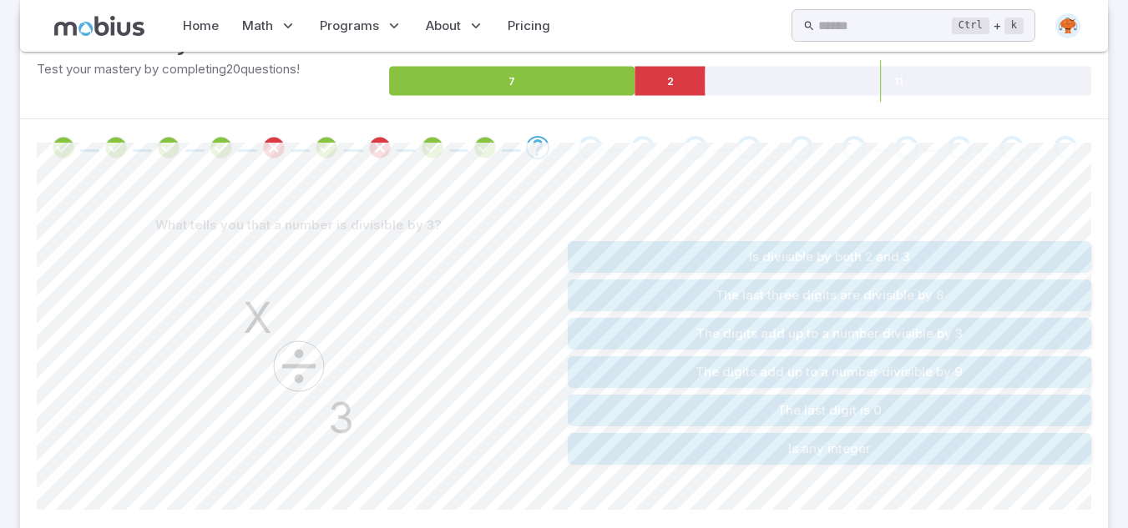
scroll to position [255, 0]
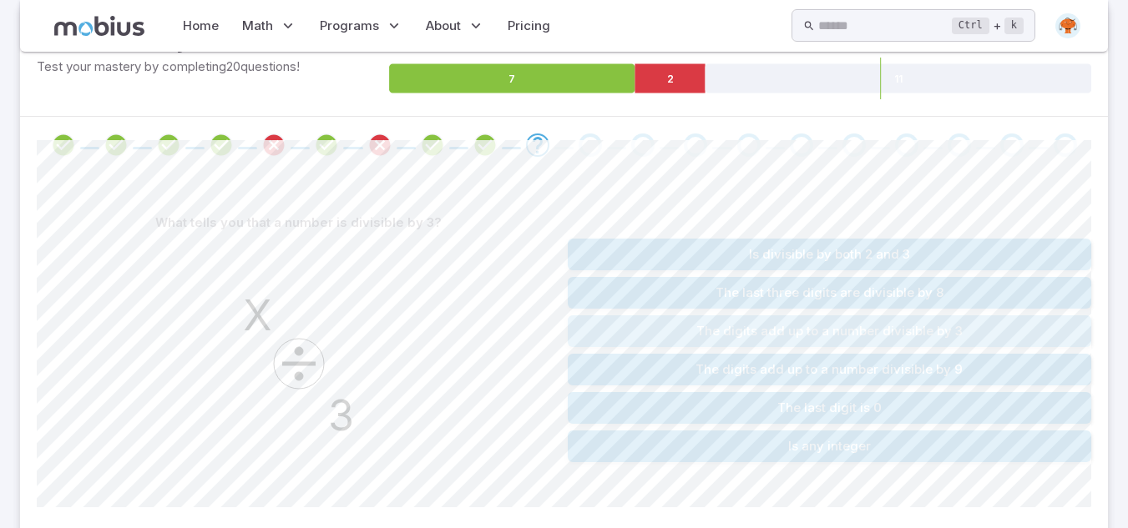
click at [760, 342] on button "The digits add up to a number divisible by 3" at bounding box center [830, 332] width 524 height 32
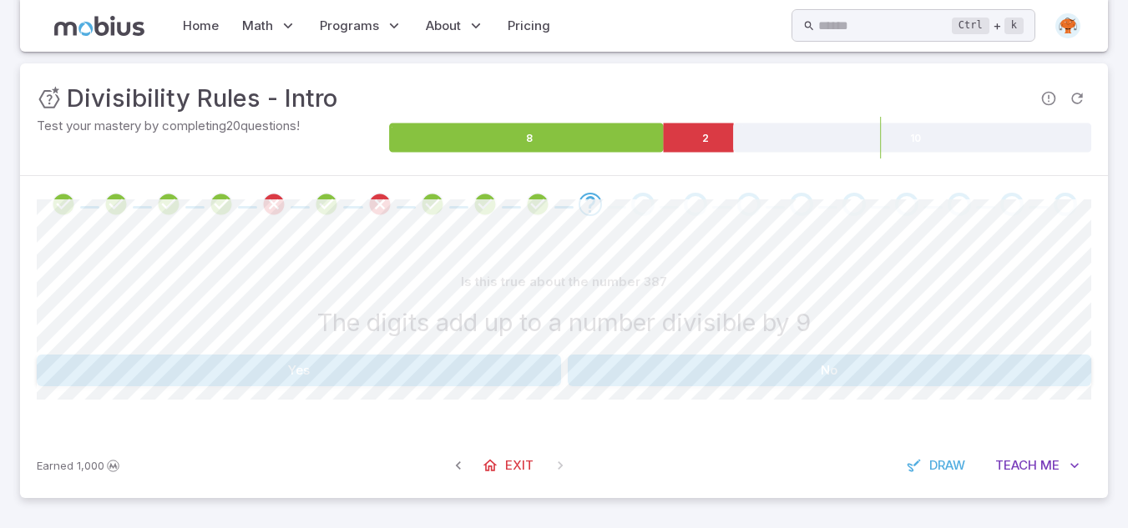
scroll to position [195, 0]
click at [522, 360] on button "Yes" at bounding box center [299, 371] width 524 height 32
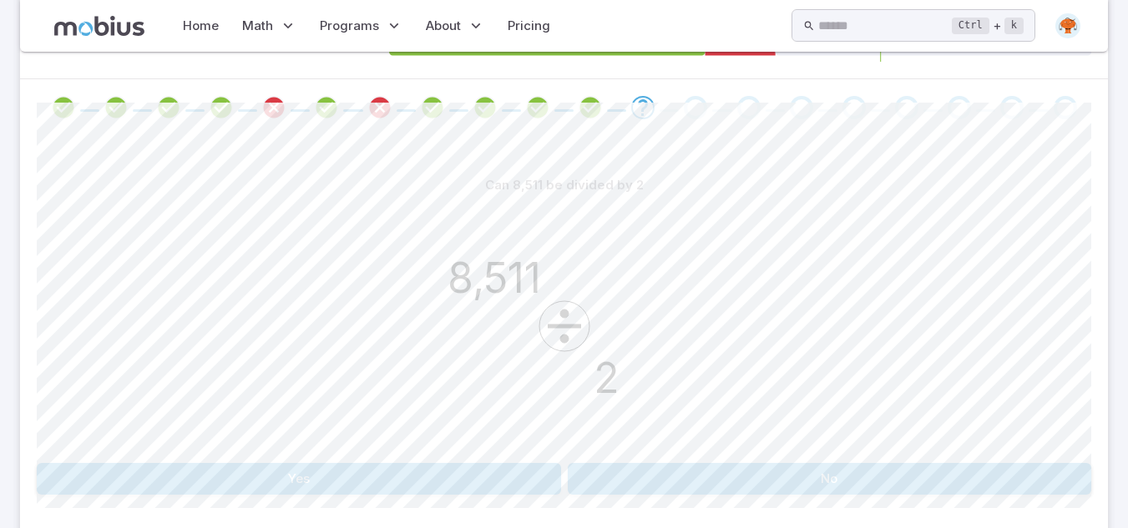
scroll to position [294, 0]
click at [629, 483] on button "No" at bounding box center [830, 478] width 524 height 32
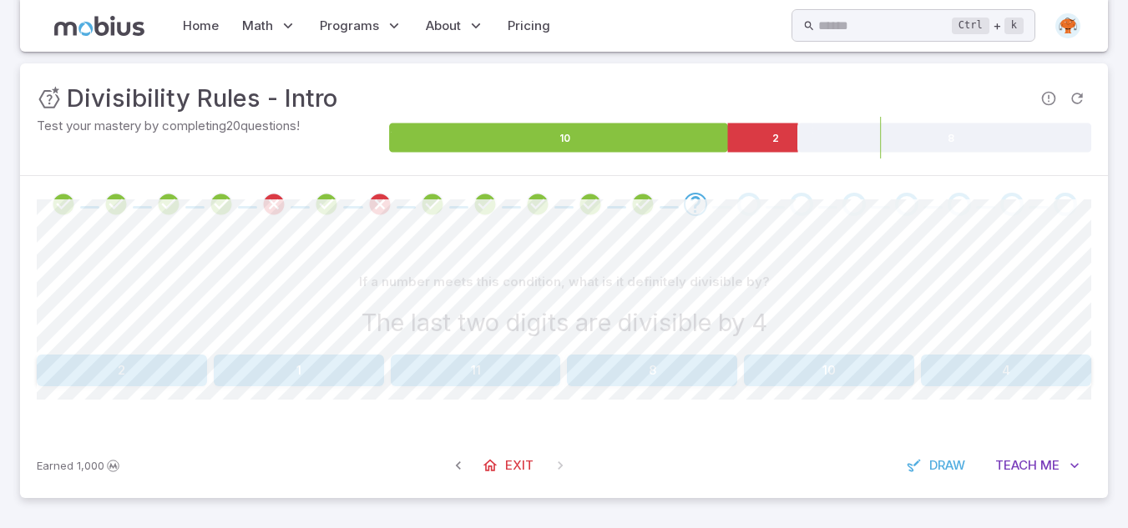
scroll to position [195, 0]
click at [991, 386] on button "4" at bounding box center [1006, 371] width 170 height 32
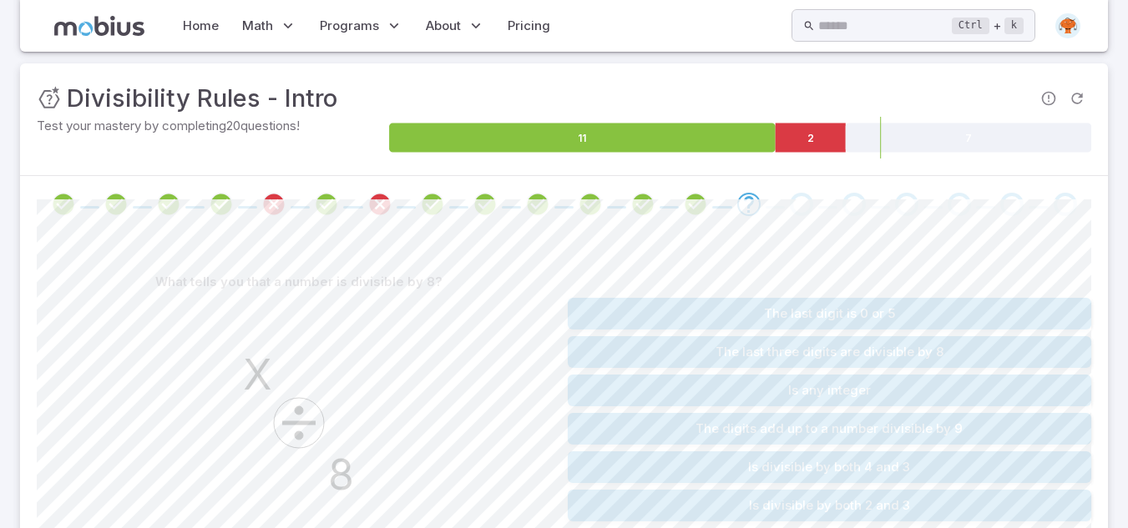
click at [636, 275] on div "The last digit is 0 or 5 The last three digits are divisible by 8 Is any intege…" at bounding box center [830, 409] width 524 height 287
click at [888, 311] on button "The last digit is 0 or 5" at bounding box center [830, 314] width 524 height 32
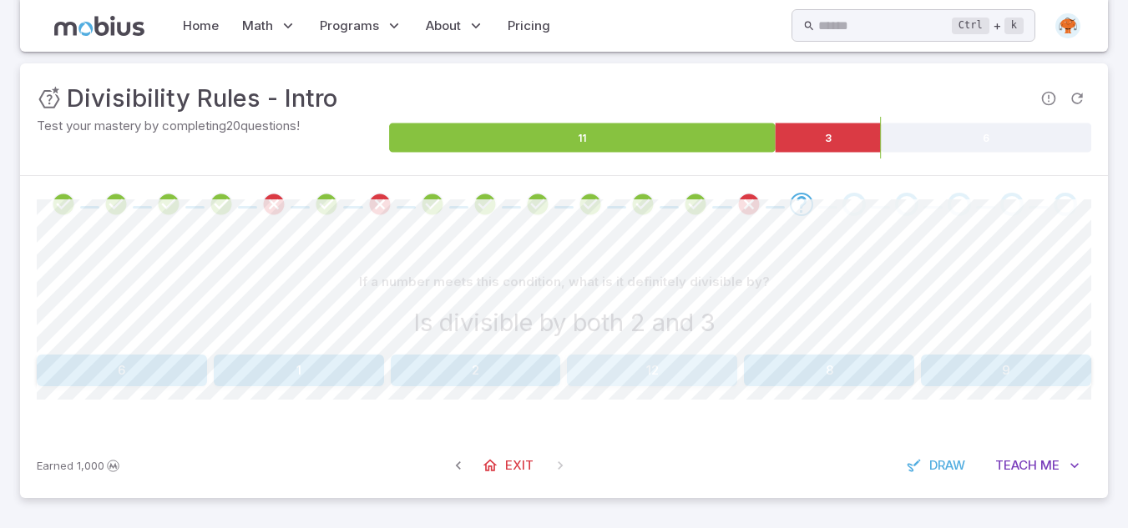
click at [655, 373] on button "12" at bounding box center [652, 371] width 170 height 32
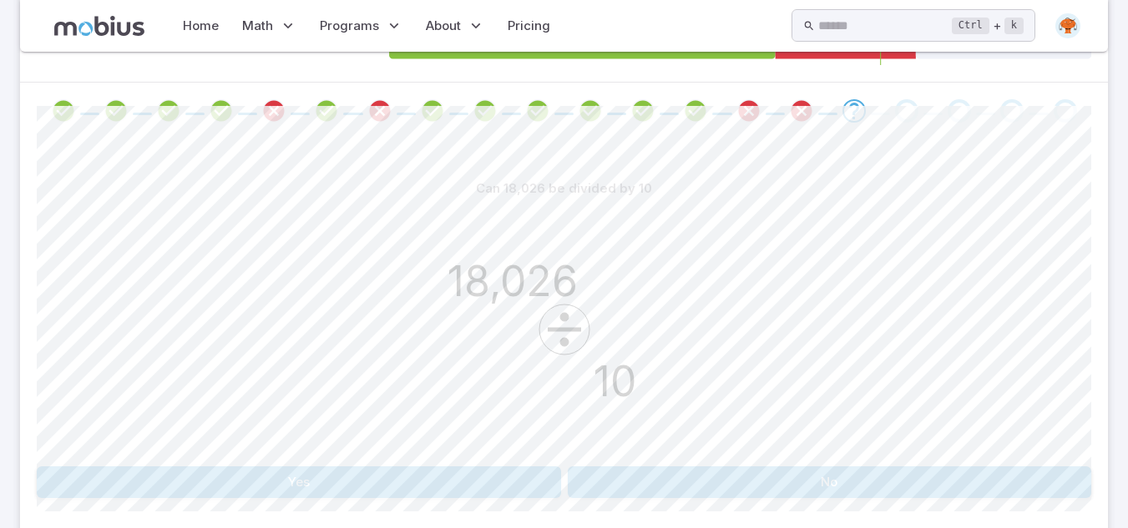
scroll to position [293, 0]
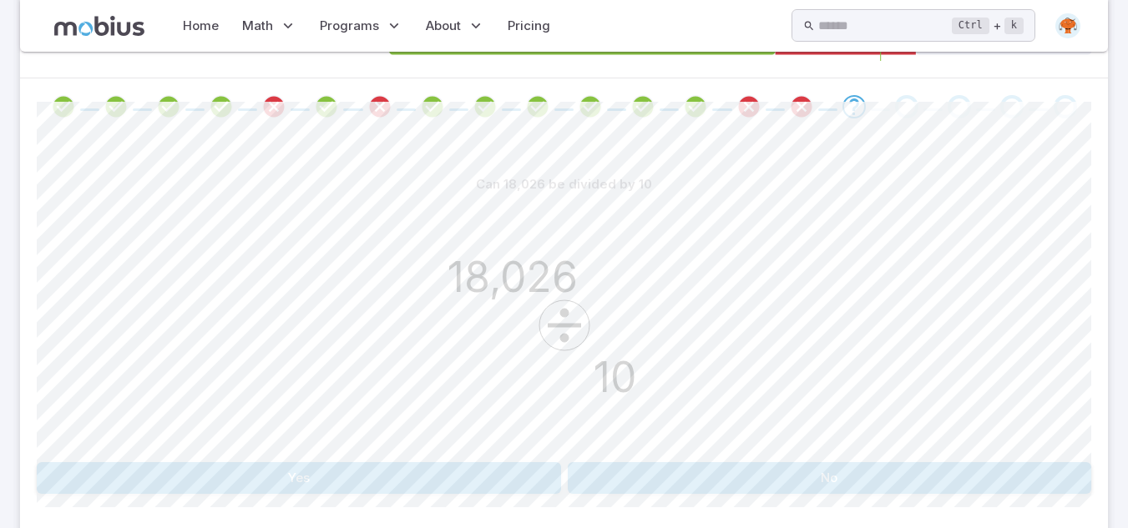
click at [507, 478] on button "Yes" at bounding box center [299, 478] width 524 height 32
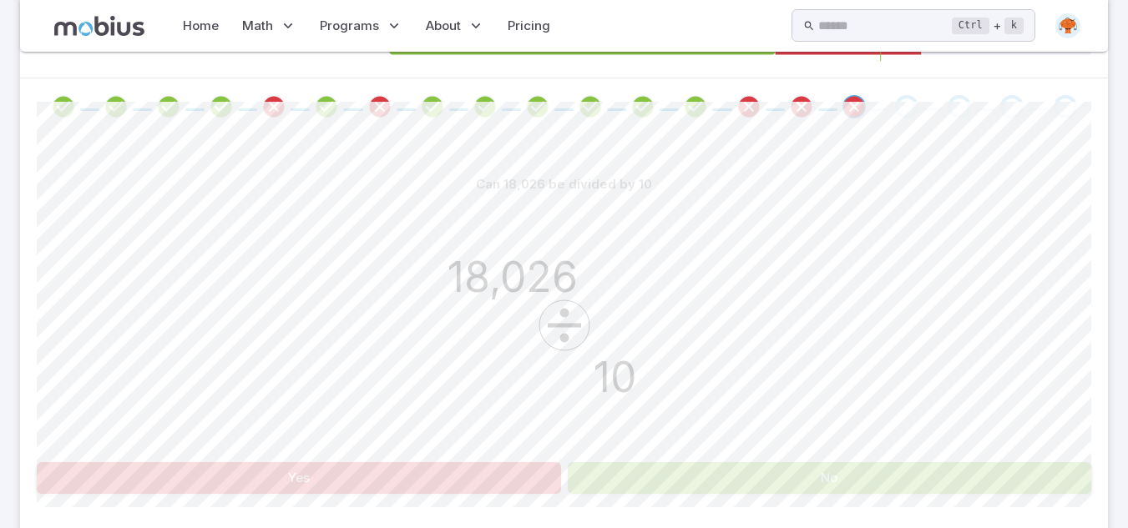
scroll to position [195, 0]
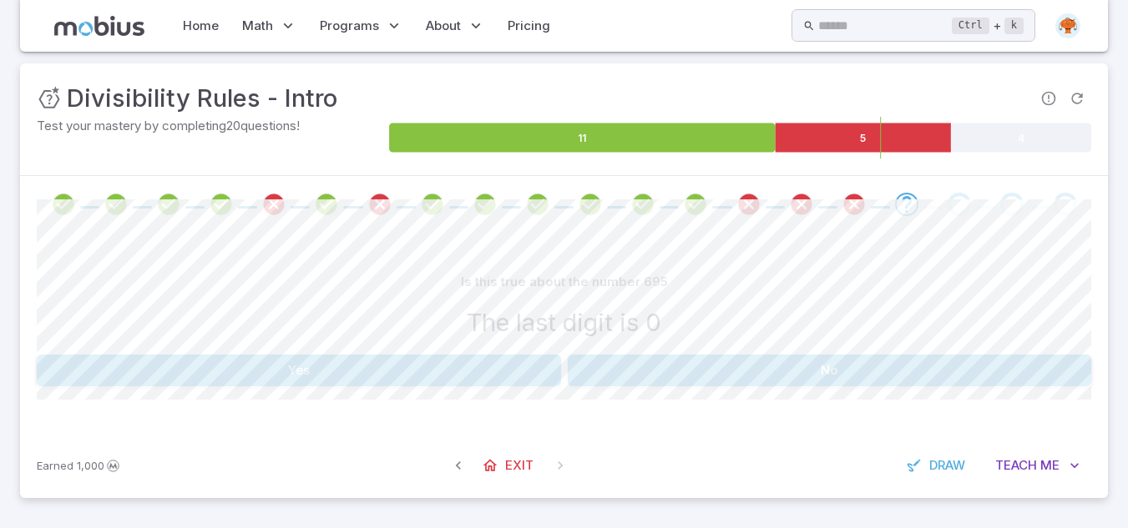
click at [622, 371] on button "No" at bounding box center [830, 371] width 524 height 32
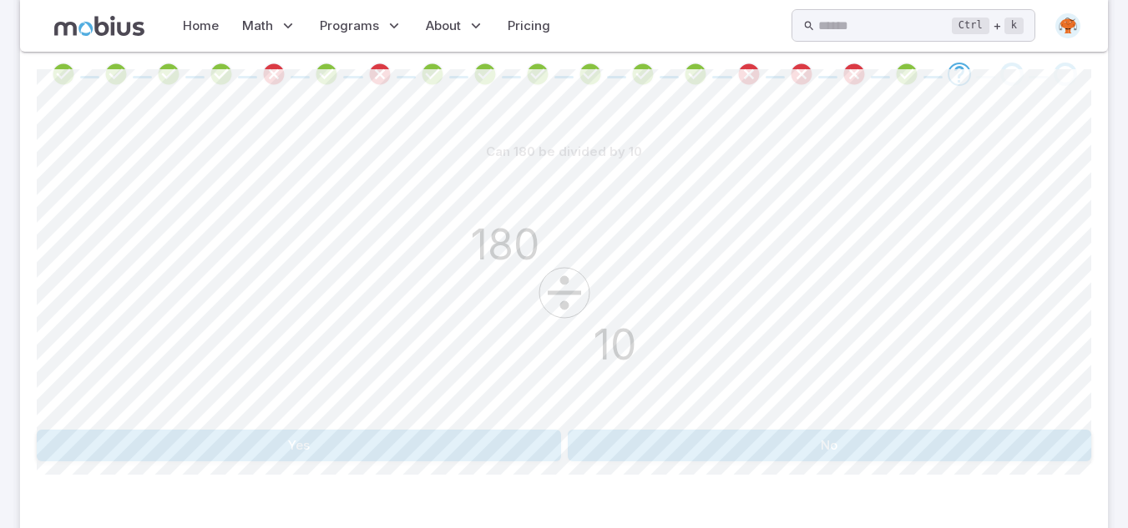
scroll to position [336, 0]
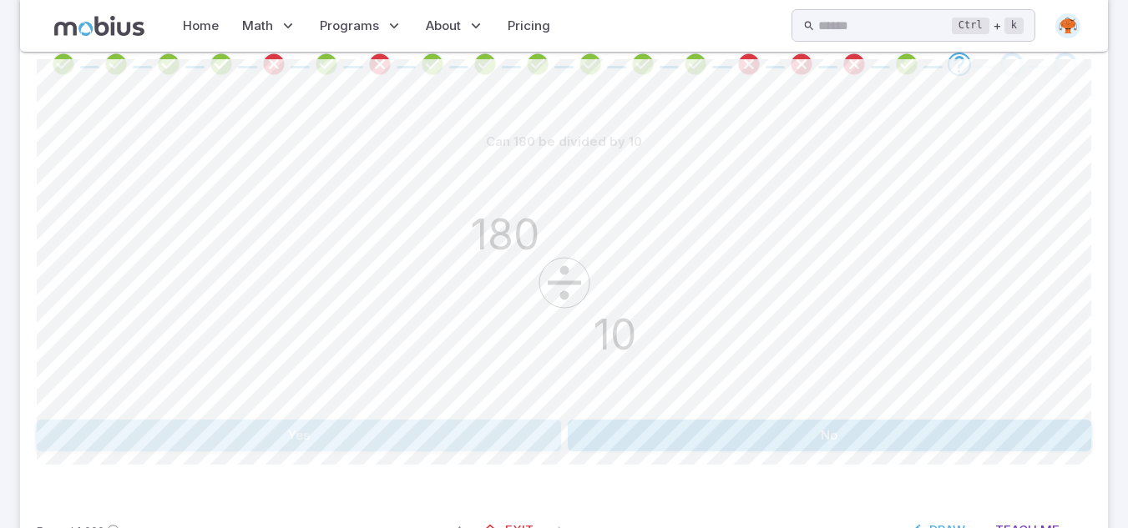
click at [500, 427] on button "Yes" at bounding box center [299, 436] width 524 height 32
click at [534, 423] on button "Yes" at bounding box center [299, 436] width 524 height 32
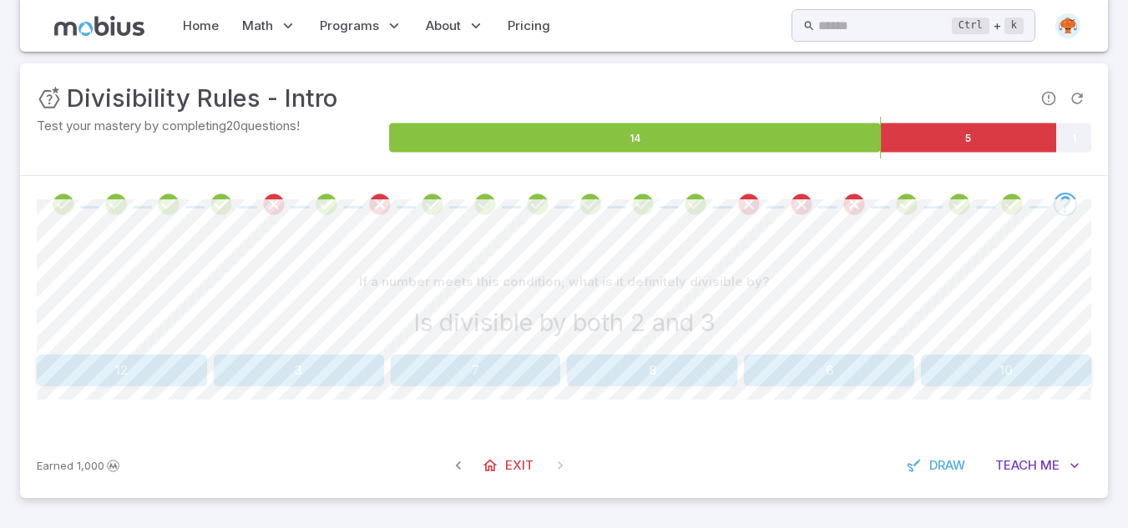
scroll to position [195, 0]
click at [796, 382] on button "6" at bounding box center [829, 371] width 170 height 32
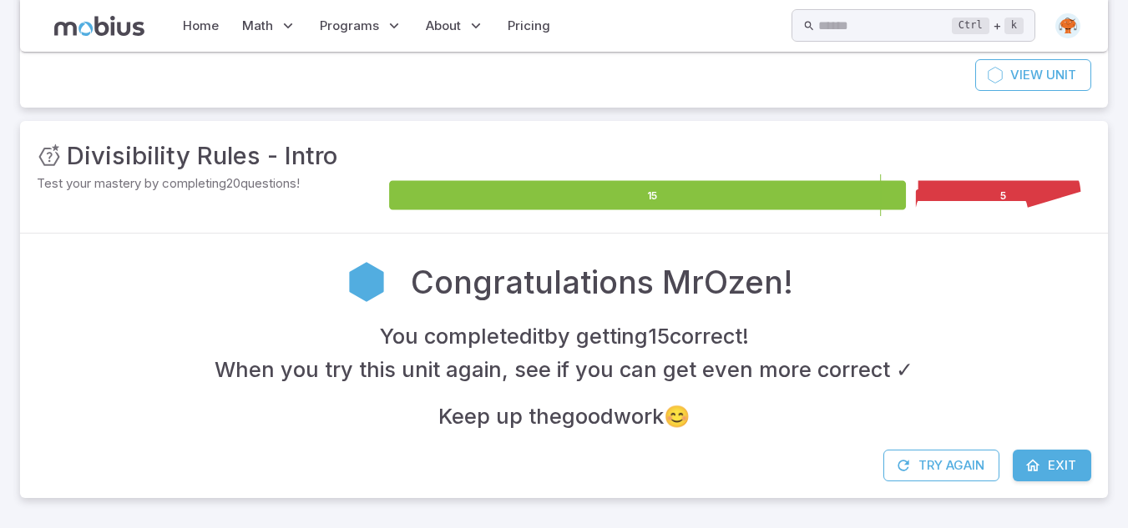
scroll to position [138, 0]
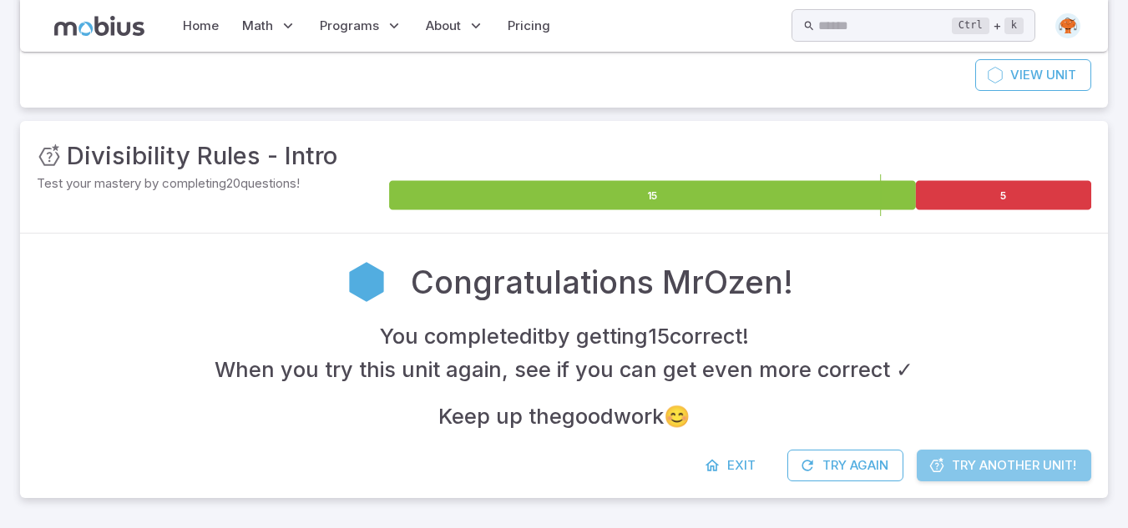
click at [928, 457] on icon at bounding box center [936, 465] width 17 height 17
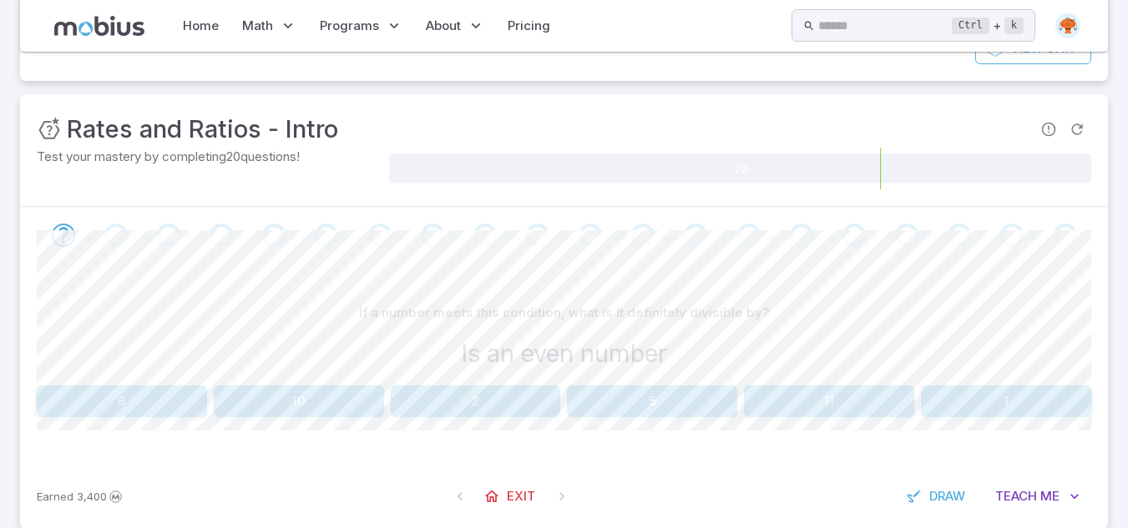
scroll to position [195, 0]
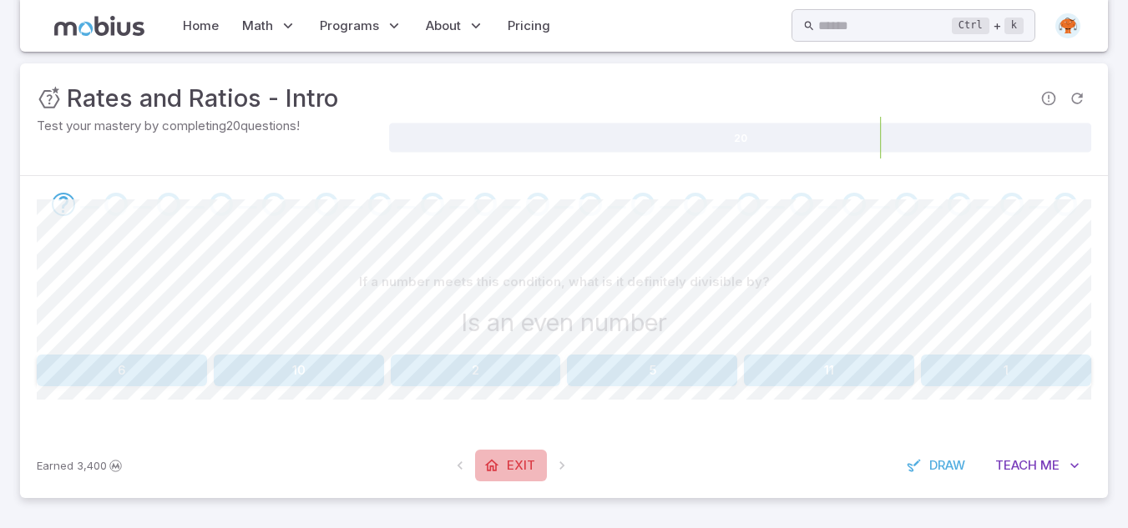
click at [521, 452] on link "Exit" at bounding box center [511, 466] width 72 height 32
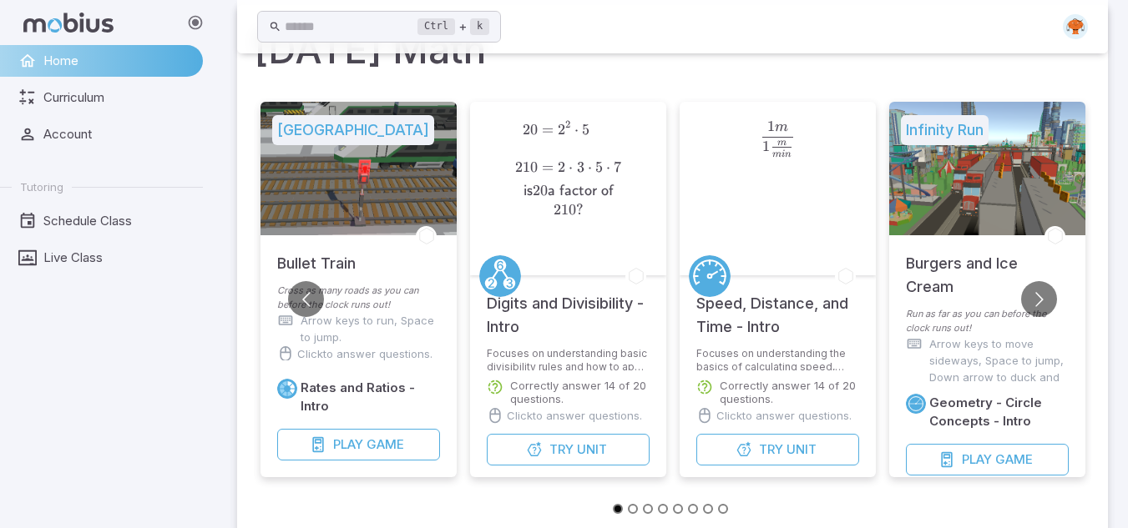
scroll to position [0, 0]
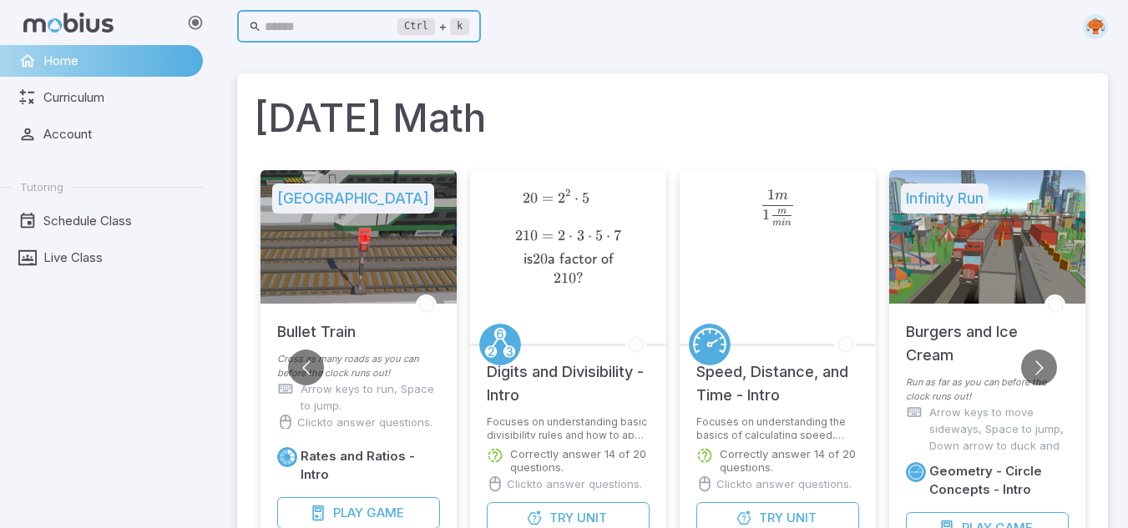
click at [304, 33] on input "text" at bounding box center [332, 27] width 134 height 33
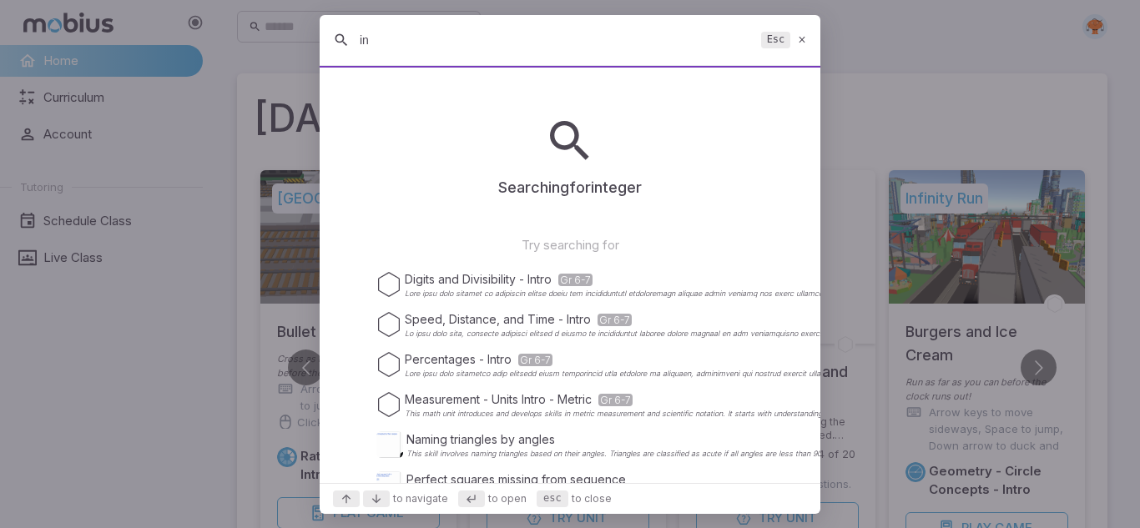
type input "i"
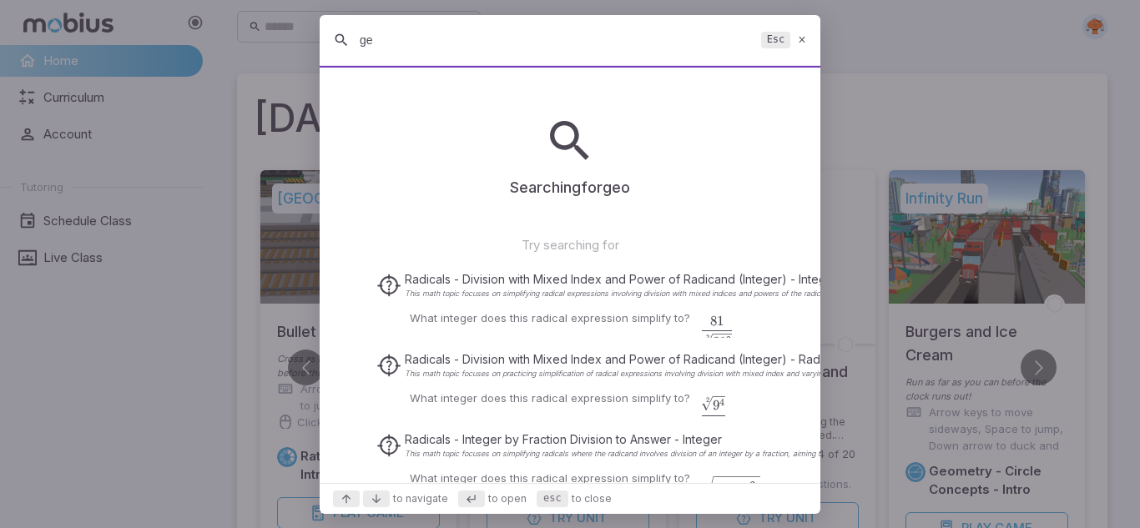
type input "g"
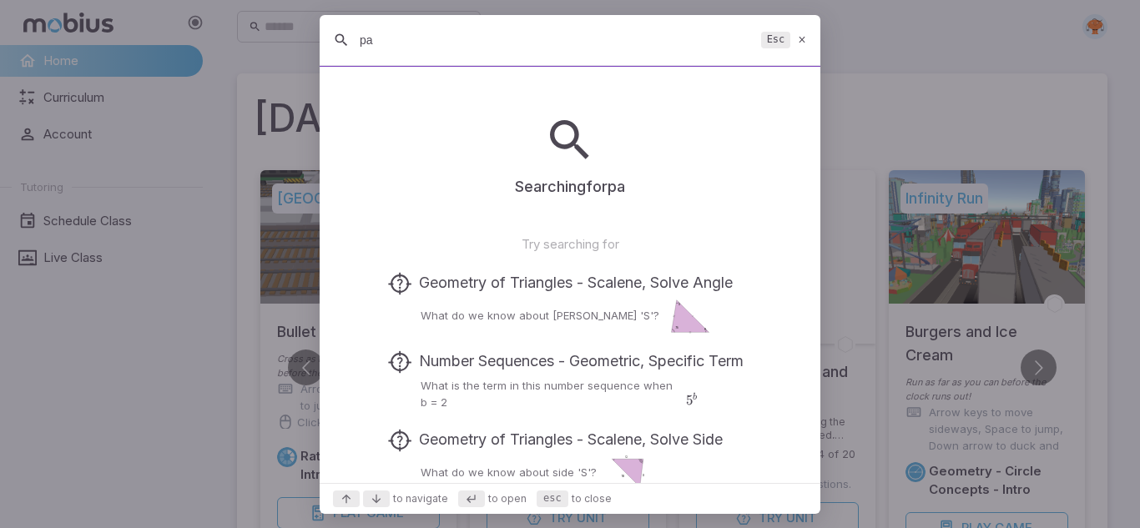
type input "p"
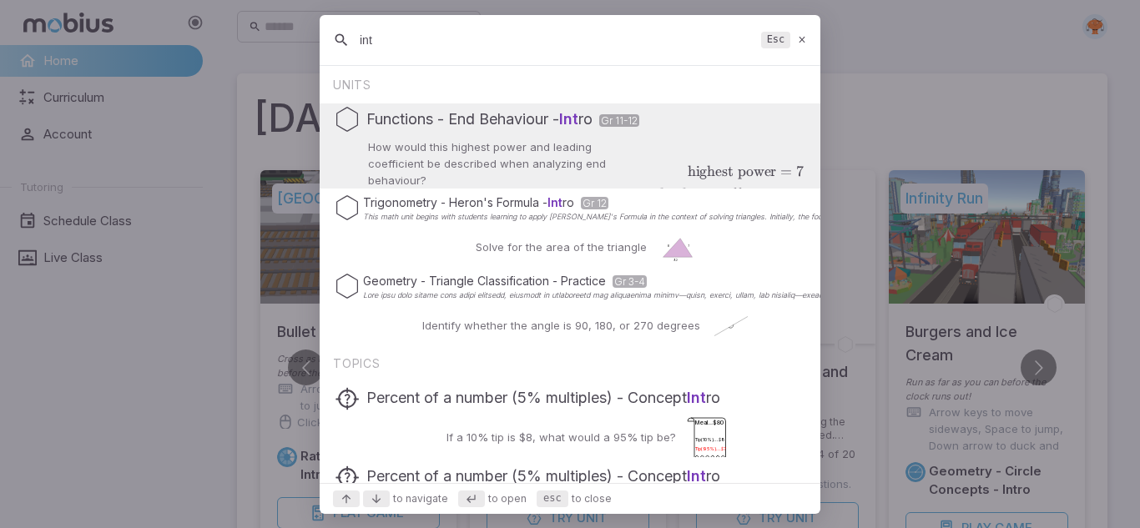
type input "int"
click at [797, 40] on icon at bounding box center [802, 39] width 11 height 13
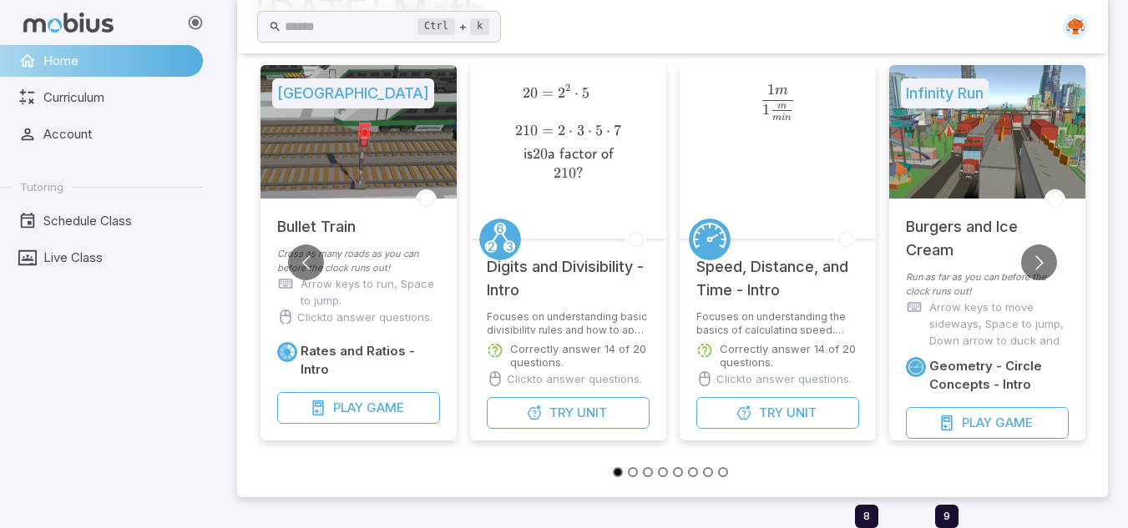
scroll to position [103, 0]
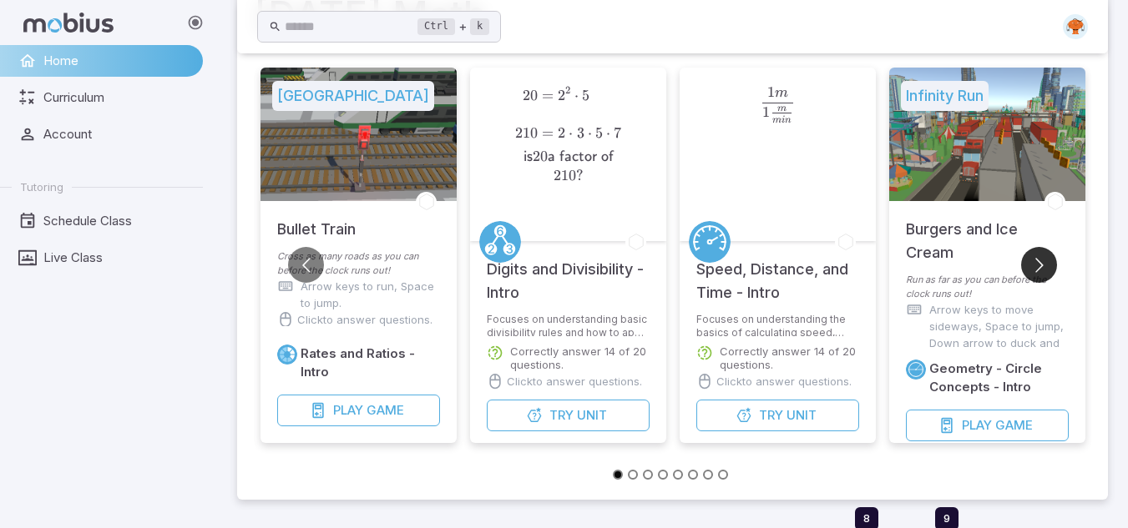
click at [1034, 274] on button "Go to next slide" at bounding box center [1039, 265] width 36 height 36
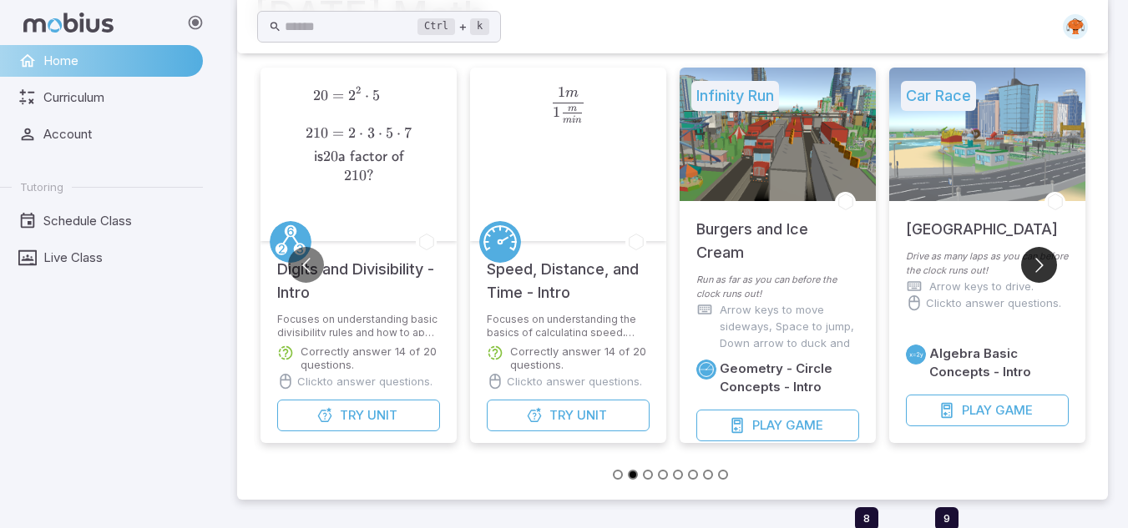
click at [1034, 274] on button "Go to next slide" at bounding box center [1039, 265] width 36 height 36
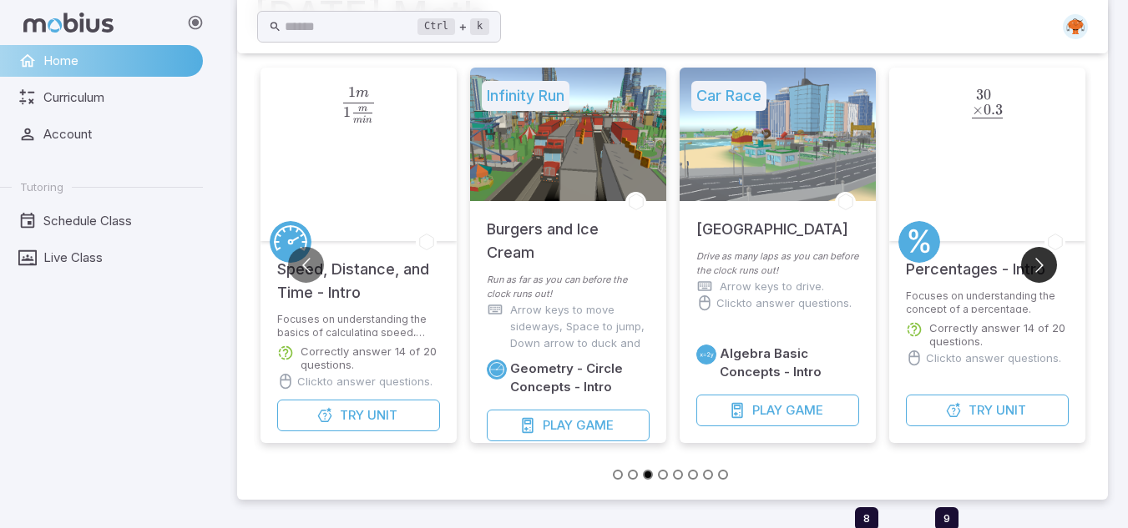
click at [1034, 274] on button "Go to next slide" at bounding box center [1039, 265] width 36 height 36
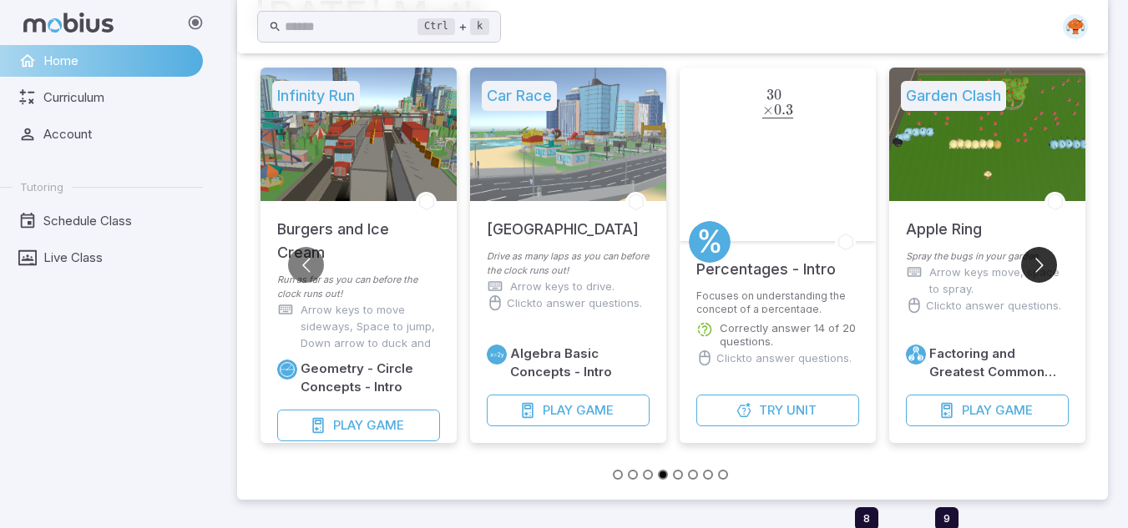
click at [1039, 262] on button "Go to next slide" at bounding box center [1039, 265] width 36 height 36
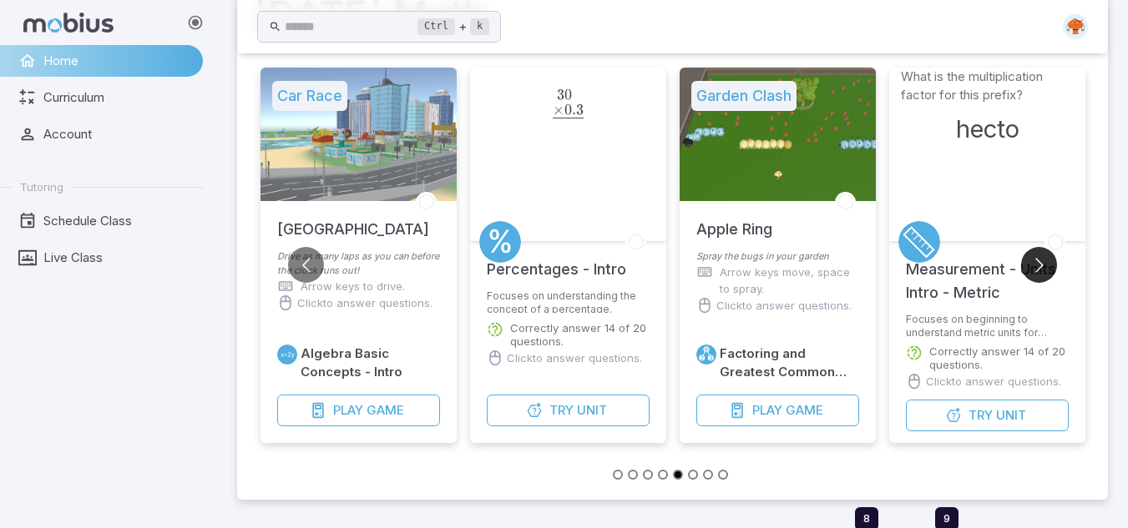
click at [1039, 262] on button "Go to next slide" at bounding box center [1039, 265] width 36 height 36
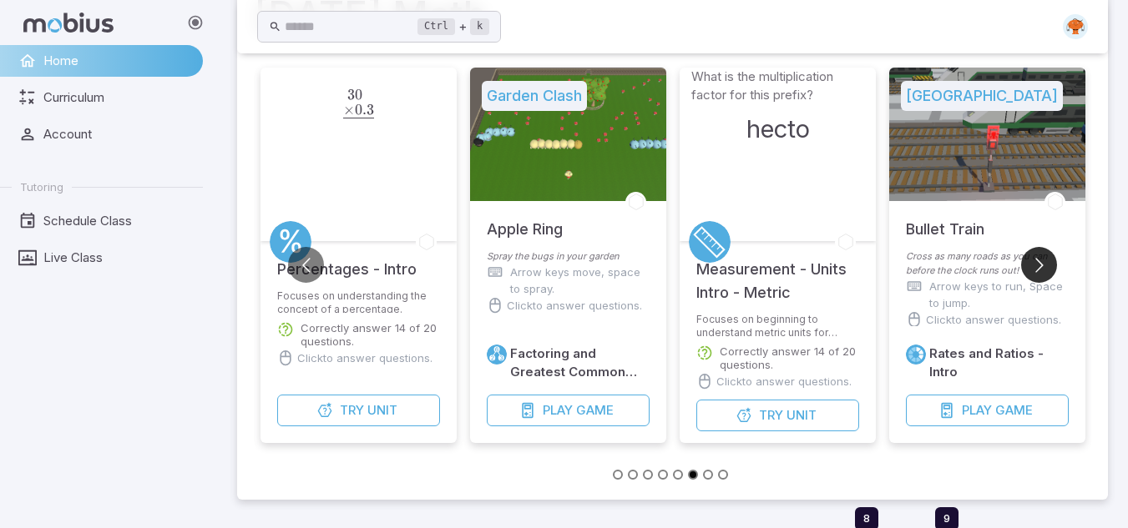
click at [1039, 262] on button "Go to next slide" at bounding box center [1039, 265] width 36 height 36
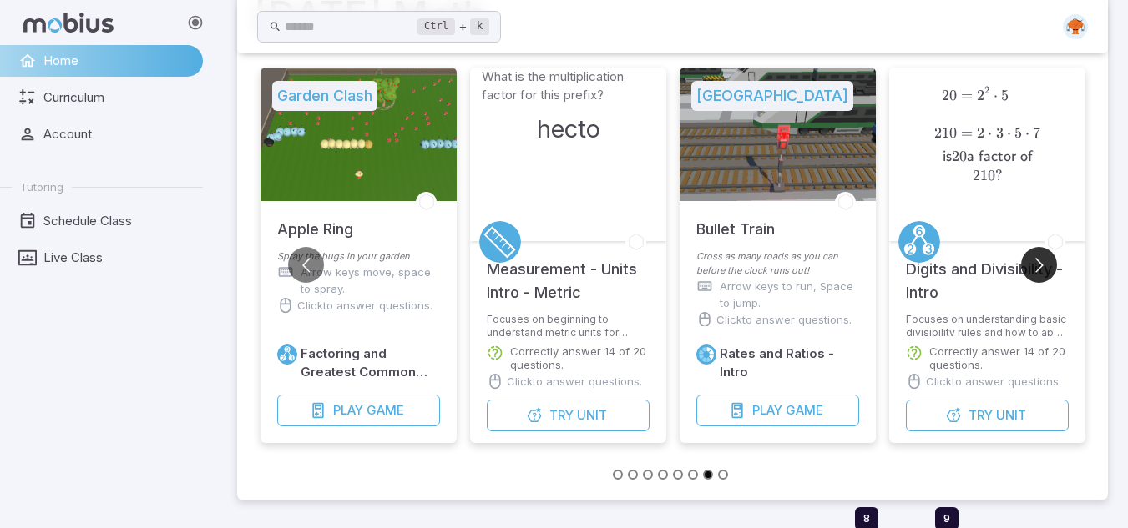
click at [1039, 262] on button "Go to next slide" at bounding box center [1039, 265] width 36 height 36
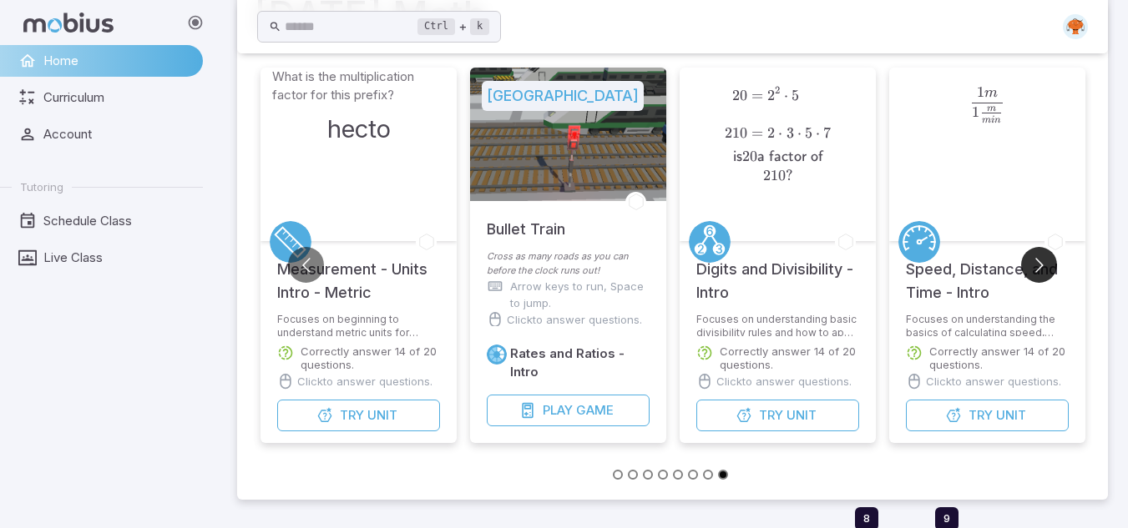
click at [1039, 262] on button "Go to next slide" at bounding box center [1039, 265] width 36 height 36
